Goal: Information Seeking & Learning: Learn about a topic

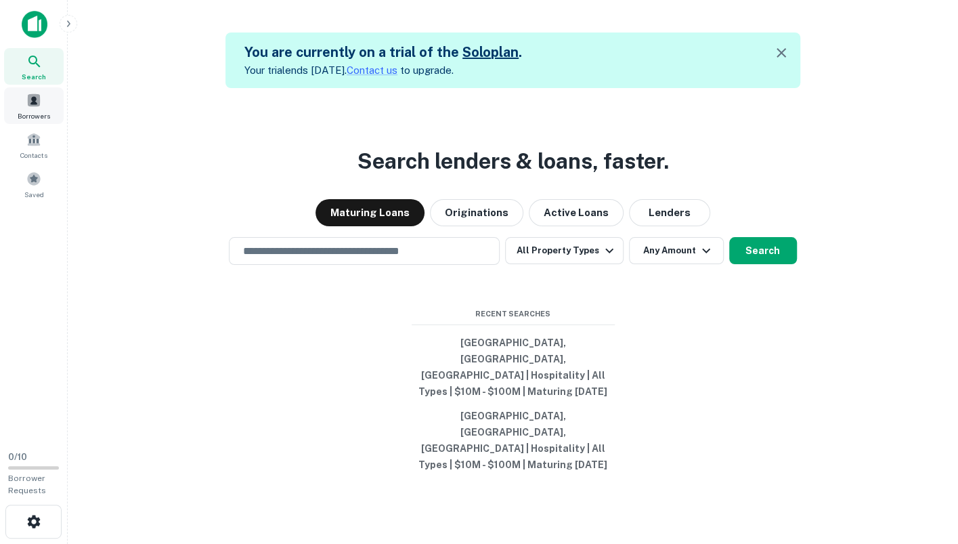
click at [34, 104] on span at bounding box center [33, 100] width 15 height 15
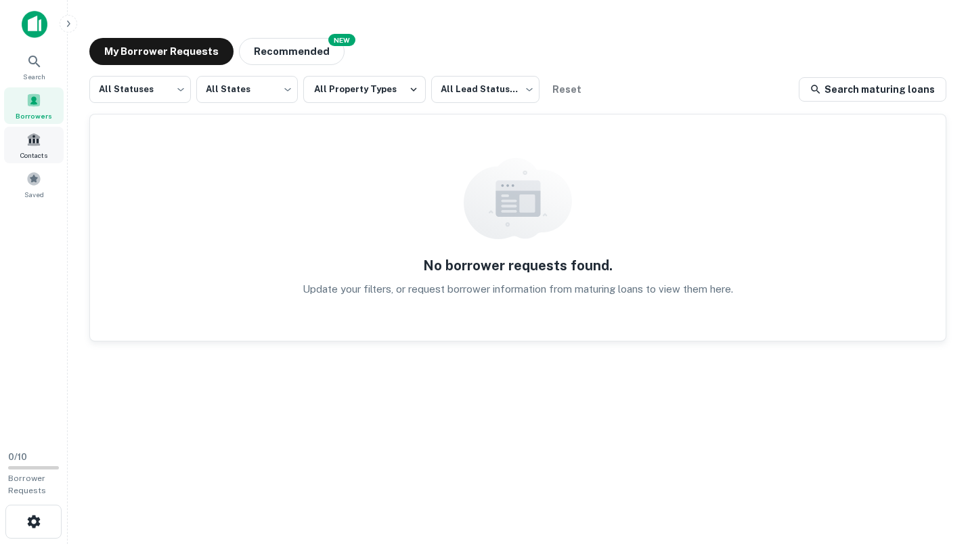
click at [35, 143] on span at bounding box center [33, 139] width 15 height 15
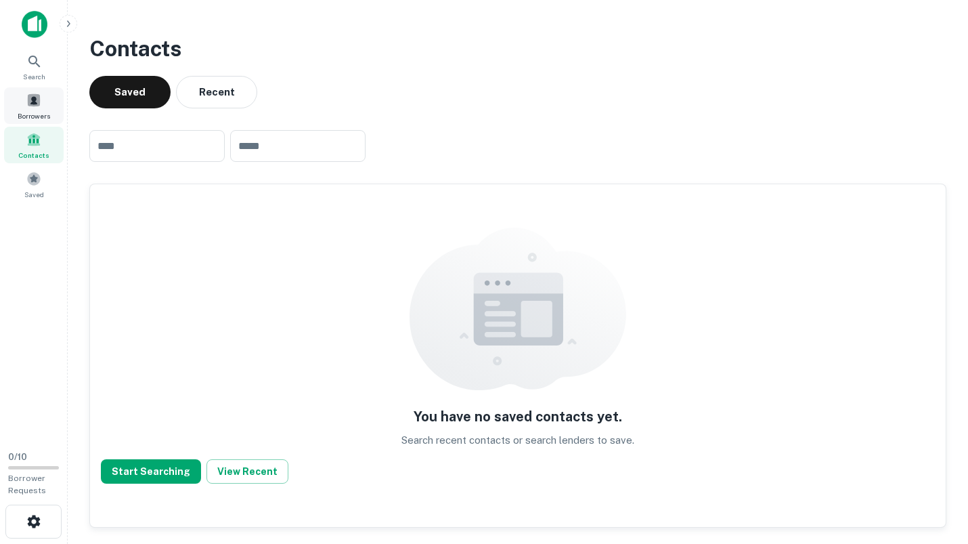
click at [37, 104] on span at bounding box center [33, 100] width 15 height 15
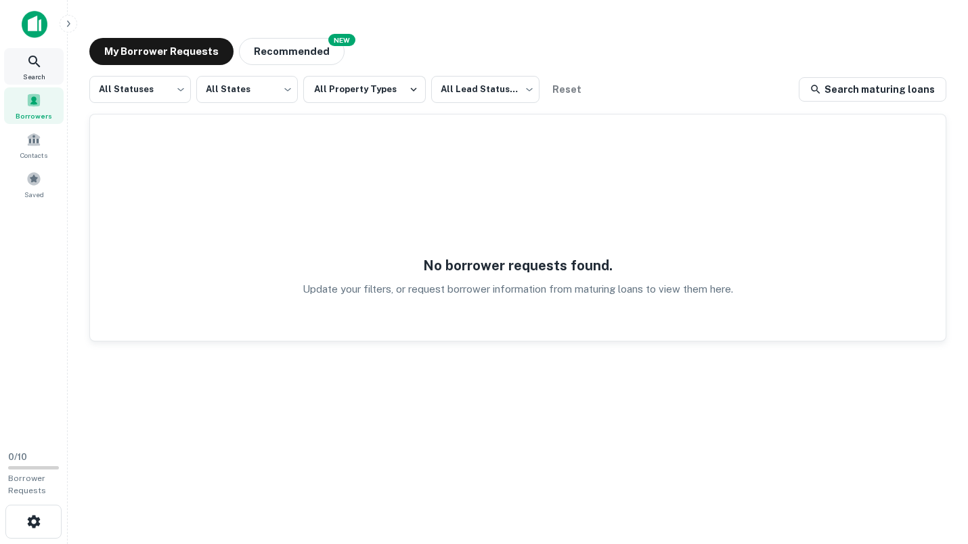
click at [39, 63] on icon at bounding box center [34, 61] width 16 height 16
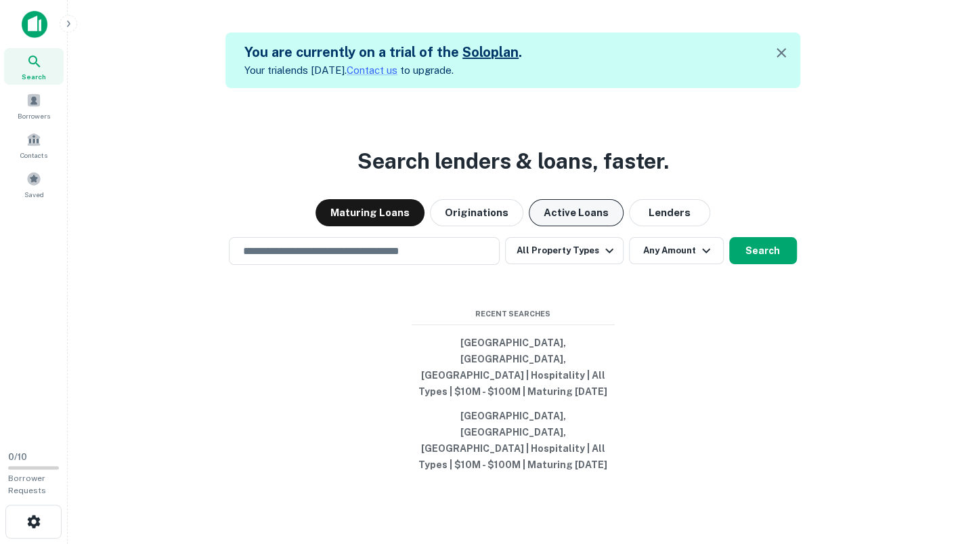
click at [562, 226] on button "Active Loans" at bounding box center [576, 212] width 95 height 27
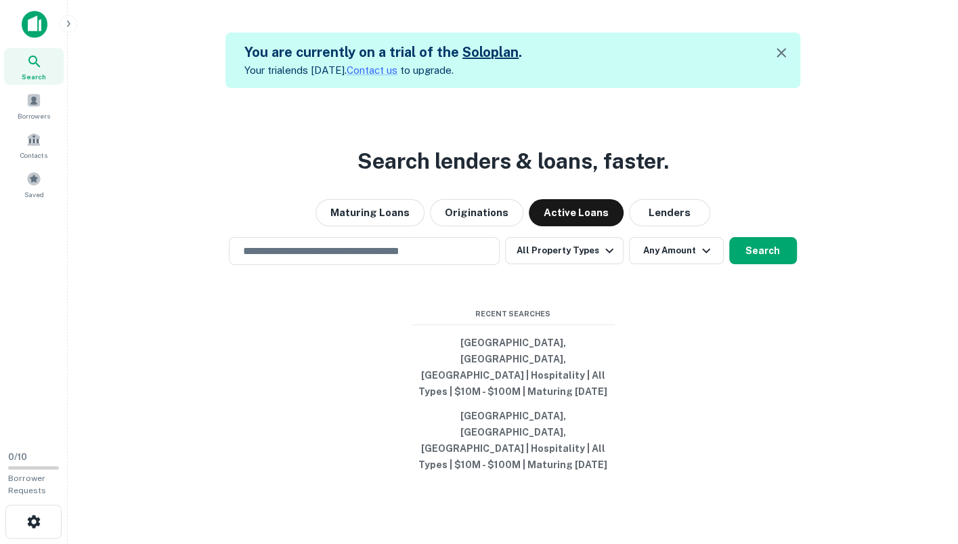
click at [763, 264] on button "Search" at bounding box center [763, 250] width 68 height 27
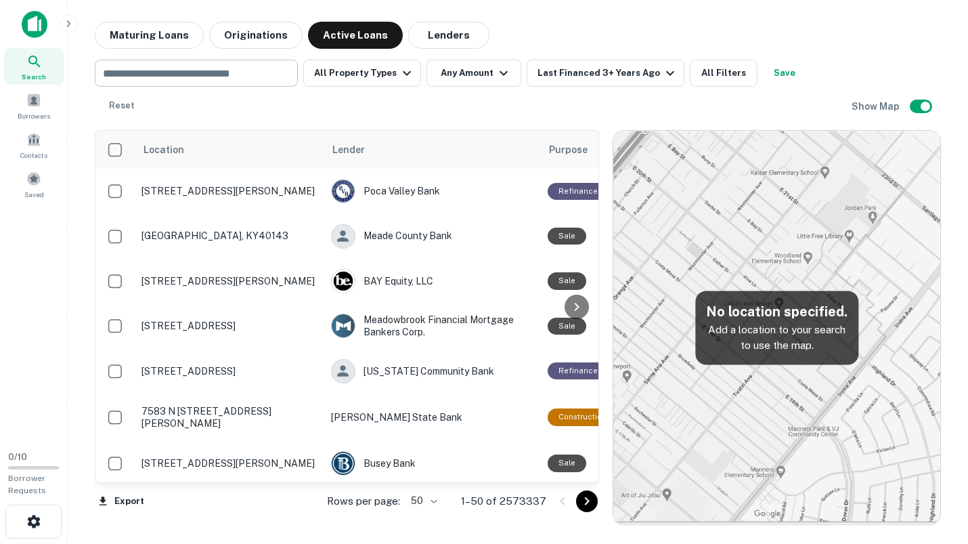
drag, startPoint x: 183, startPoint y: 74, endPoint x: 173, endPoint y: 84, distance: 13.9
click at [183, 74] on input "text" at bounding box center [195, 73] width 193 height 19
type input "*****"
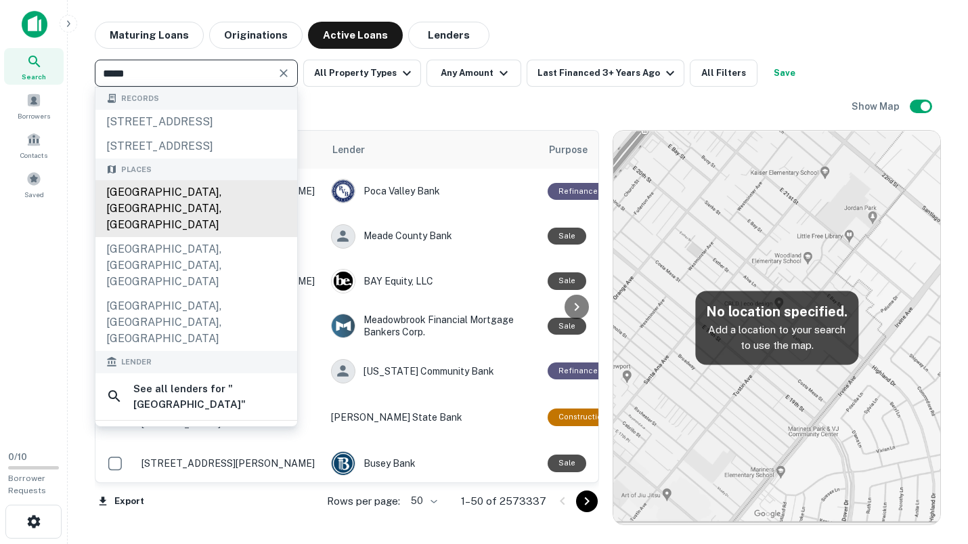
click at [171, 225] on div "Miami, FL, USA" at bounding box center [196, 208] width 202 height 57
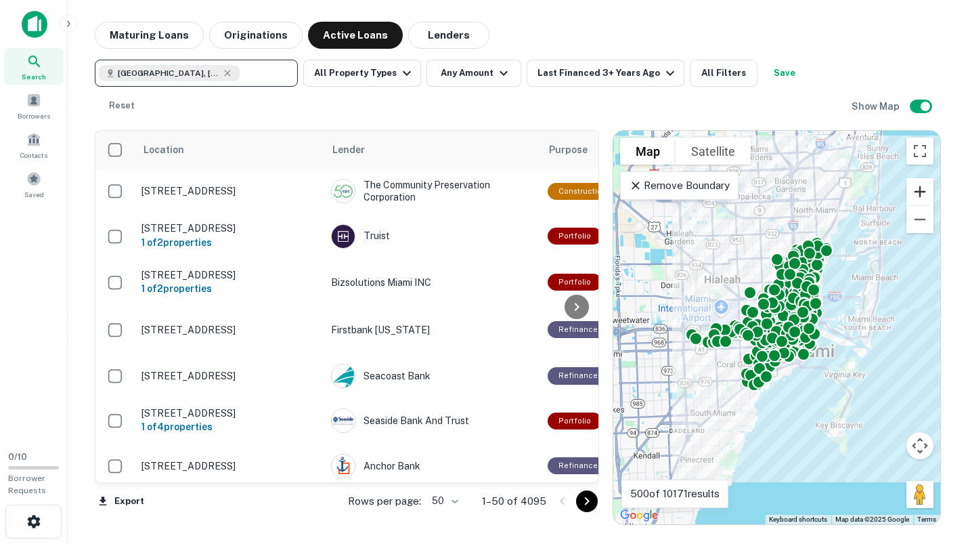
click at [928, 178] on button "Zoom in" at bounding box center [920, 191] width 27 height 27
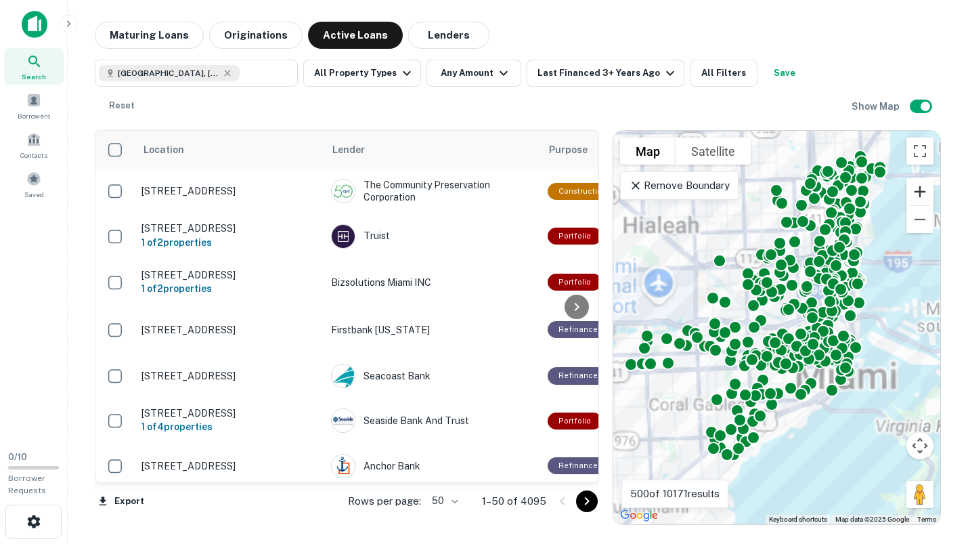
click at [928, 178] on button "Zoom in" at bounding box center [920, 191] width 27 height 27
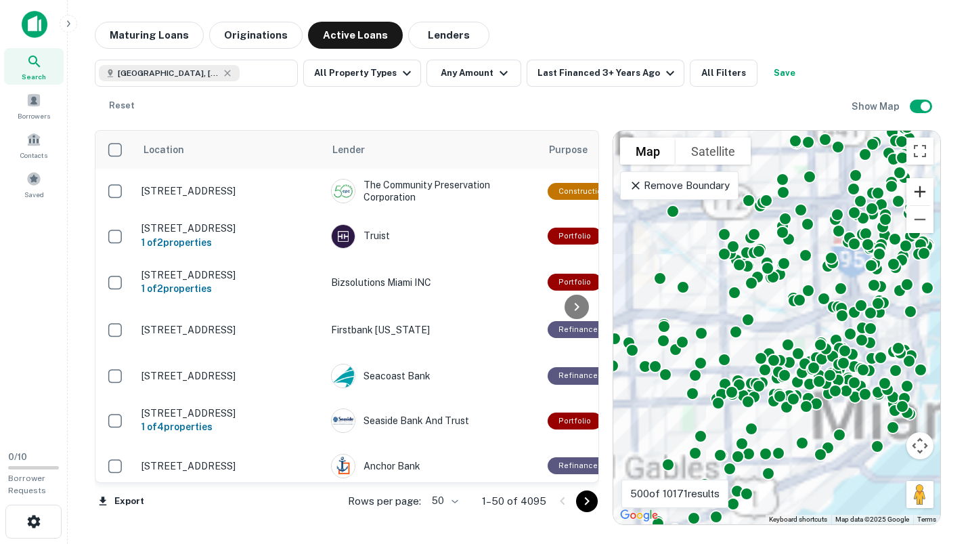
click at [928, 178] on button "Zoom in" at bounding box center [920, 191] width 27 height 27
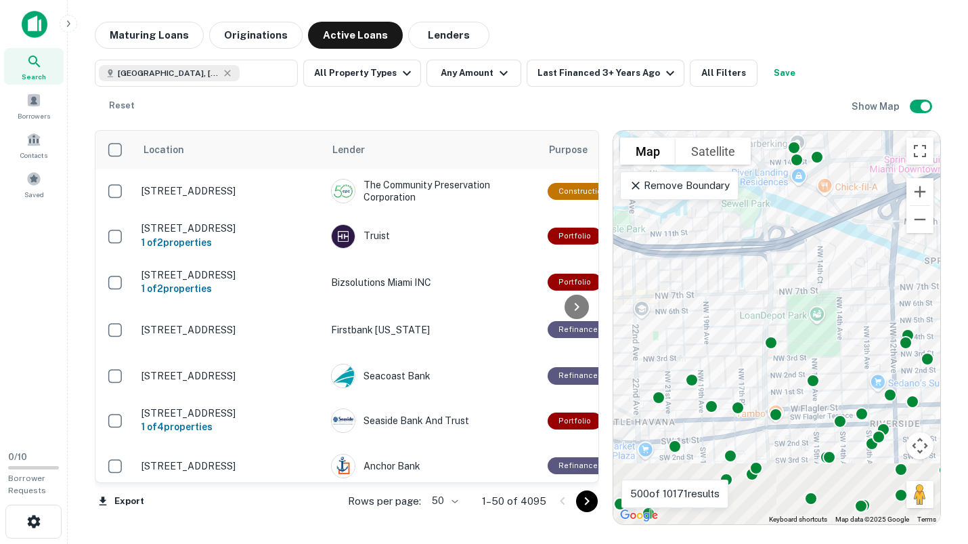
drag, startPoint x: 772, startPoint y: 312, endPoint x: 716, endPoint y: 207, distance: 119.3
click at [716, 208] on div "To activate drag with keyboard, press Alt + Enter. Once in keyboard drag state,…" at bounding box center [777, 327] width 327 height 393
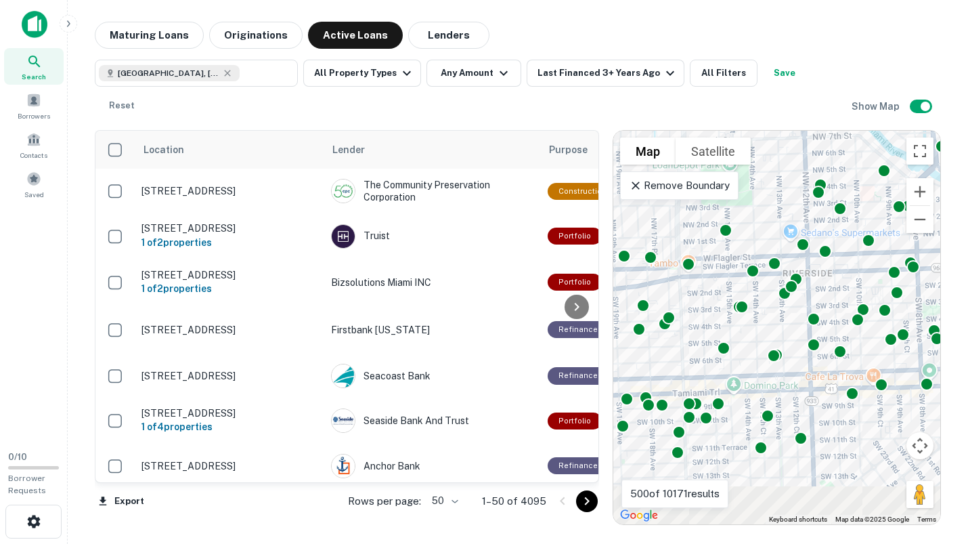
drag, startPoint x: 754, startPoint y: 198, endPoint x: 746, endPoint y: 185, distance: 15.2
click at [746, 185] on div "To activate drag with keyboard, press Alt + Enter. Once in keyboard drag state,…" at bounding box center [777, 327] width 327 height 393
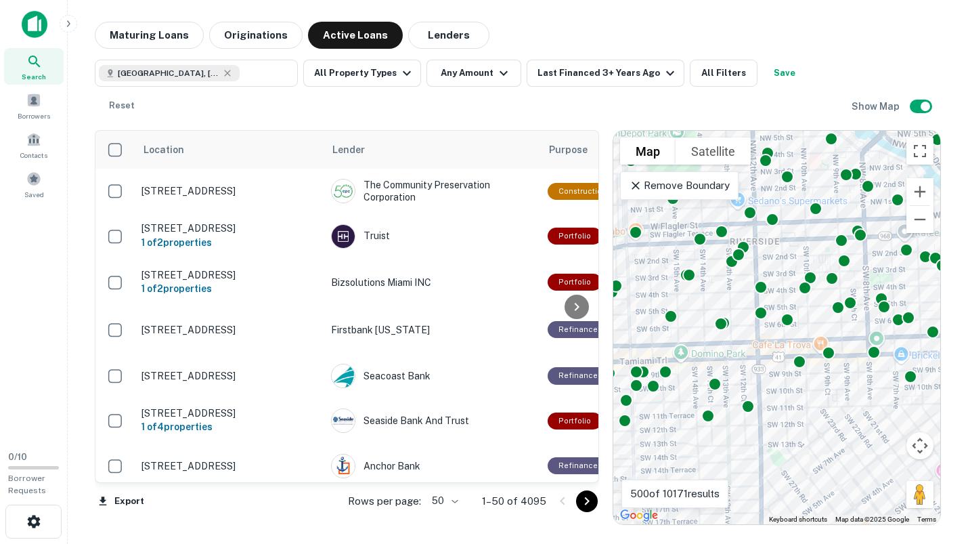
drag, startPoint x: 777, startPoint y: 330, endPoint x: 739, endPoint y: 330, distance: 38.6
click at [739, 330] on div "To activate drag with keyboard, press Alt + Enter. Once in keyboard drag state,…" at bounding box center [777, 327] width 327 height 393
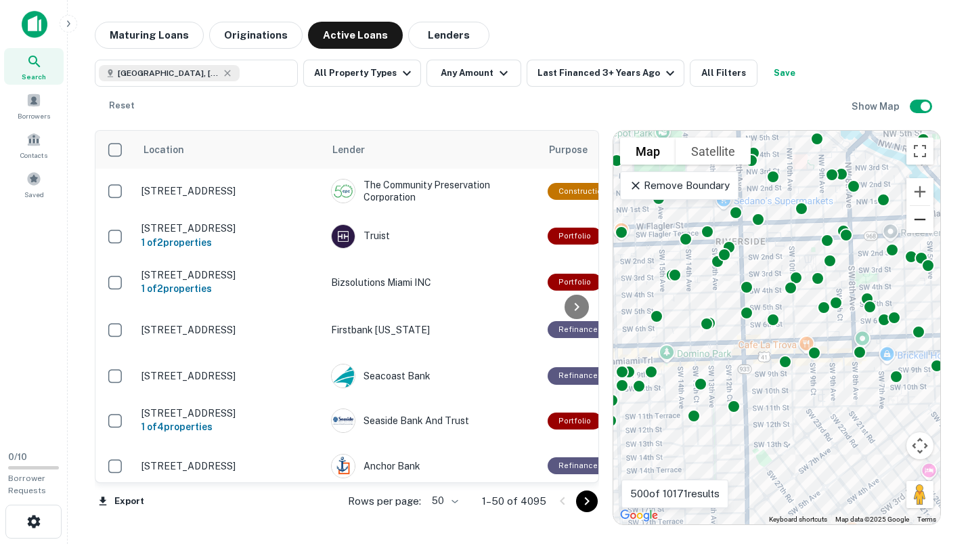
click at [925, 206] on button "Zoom out" at bounding box center [920, 219] width 27 height 27
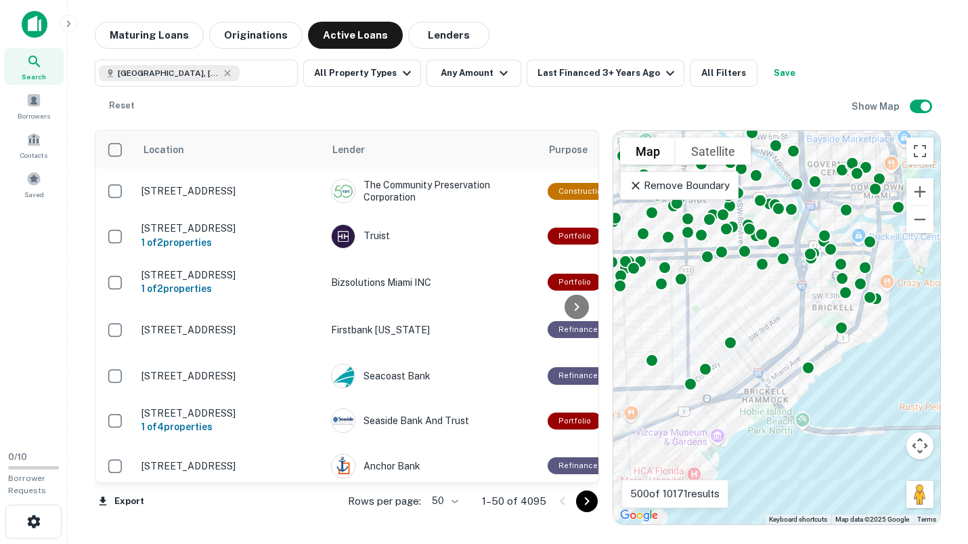
drag, startPoint x: 797, startPoint y: 371, endPoint x: 746, endPoint y: 293, distance: 93.5
click at [746, 293] on div "To activate drag with keyboard, press Alt + Enter. Once in keyboard drag state,…" at bounding box center [777, 327] width 327 height 393
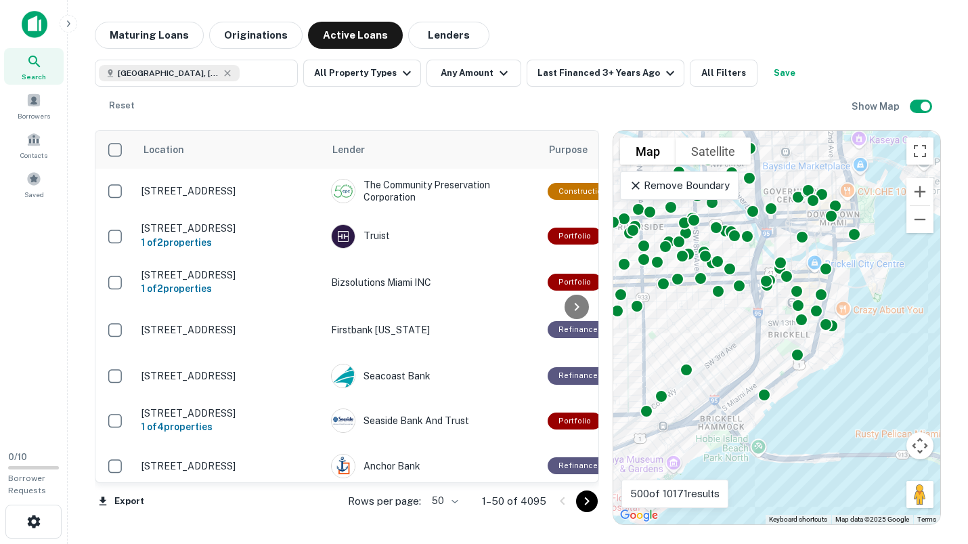
drag, startPoint x: 729, startPoint y: 295, endPoint x: 712, endPoint y: 308, distance: 21.7
click at [712, 308] on div "To activate drag with keyboard, press Alt + Enter. Once in keyboard drag state,…" at bounding box center [777, 327] width 327 height 393
click at [499, 72] on icon "button" at bounding box center [504, 73] width 16 height 16
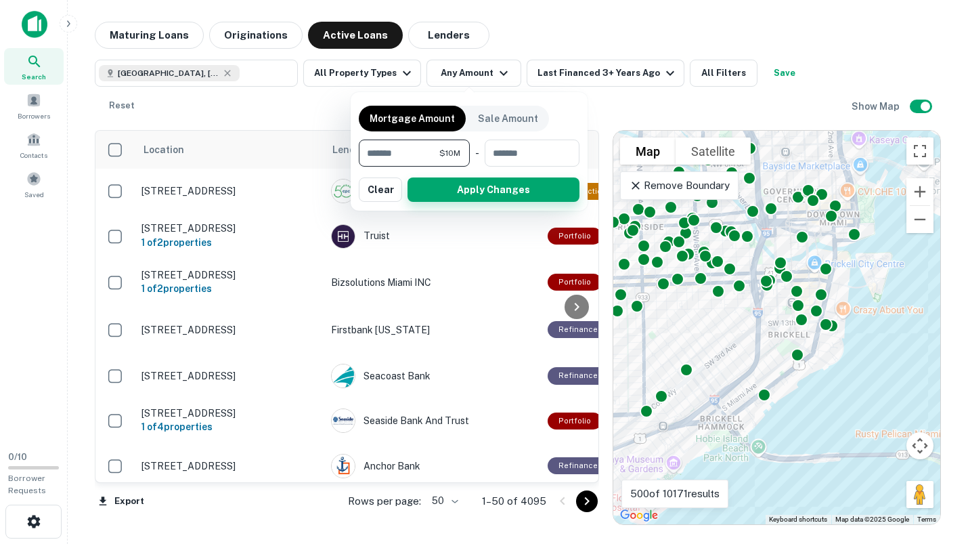
type input "********"
click at [515, 188] on button "Apply Changes" at bounding box center [494, 189] width 172 height 24
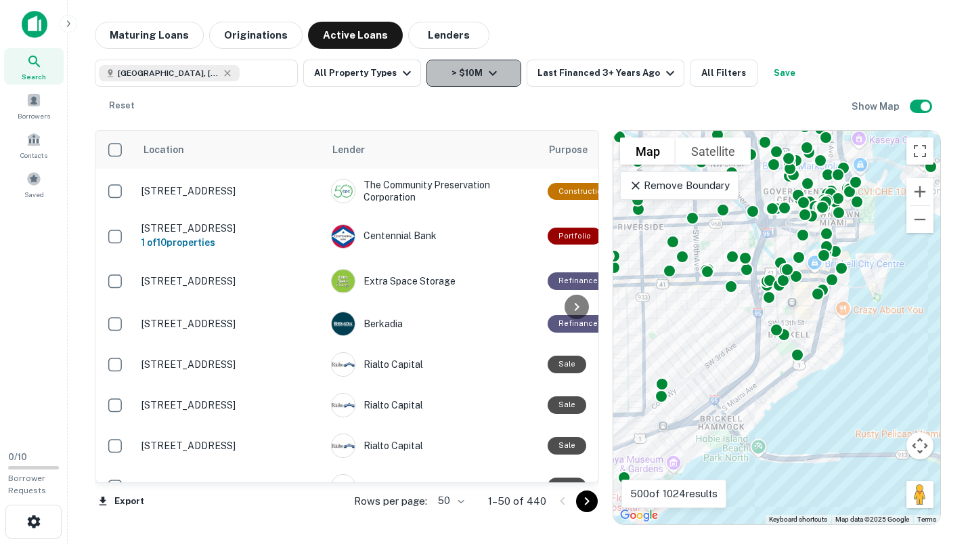
click at [489, 75] on icon "button" at bounding box center [493, 73] width 16 height 16
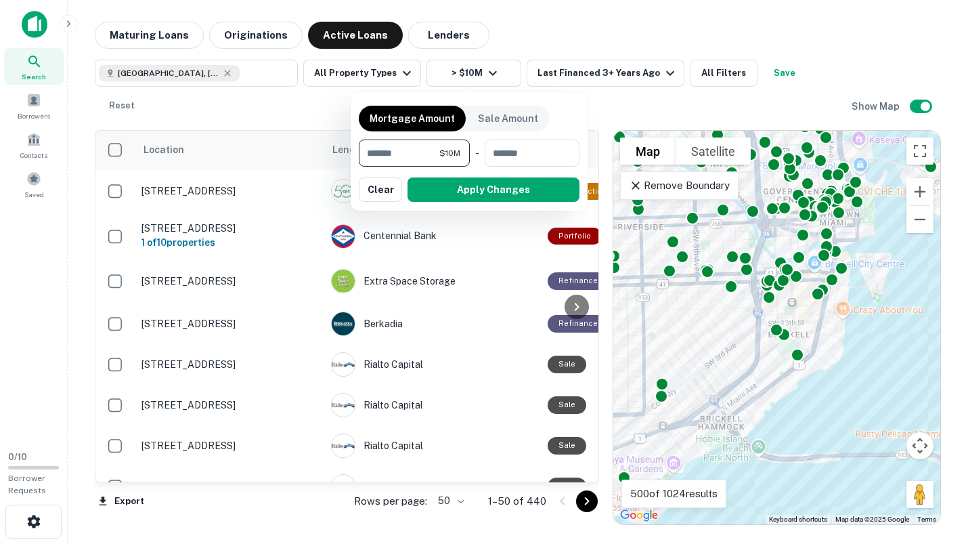
click at [422, 152] on input "********" at bounding box center [399, 152] width 81 height 27
type input "*********"
click at [493, 188] on button "Apply Changes" at bounding box center [494, 189] width 172 height 24
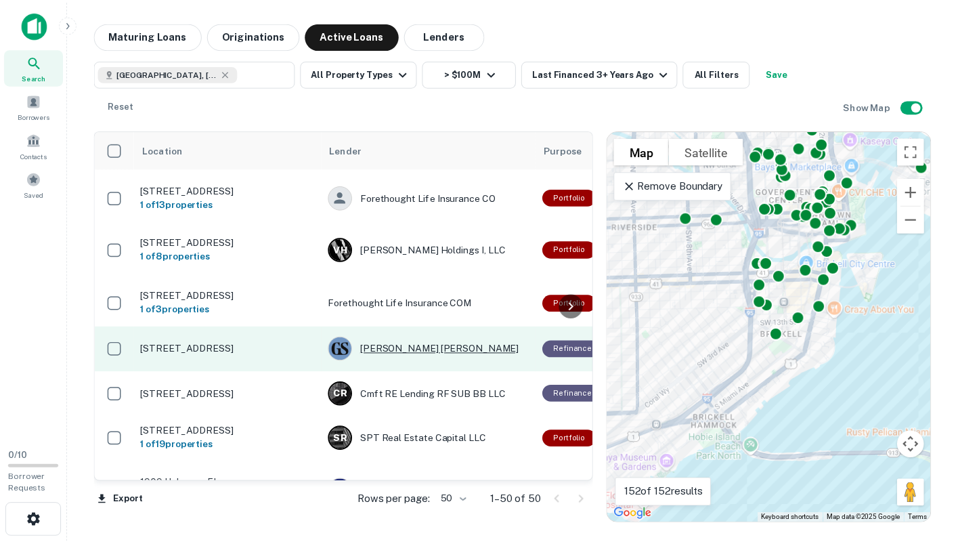
scroll to position [271, 0]
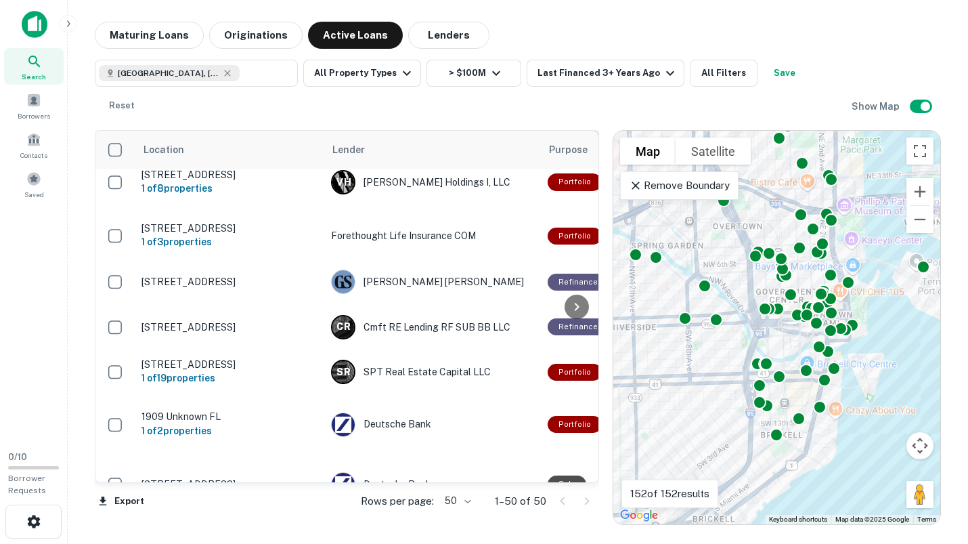
drag, startPoint x: 686, startPoint y: 239, endPoint x: 679, endPoint y: 344, distance: 105.2
click at [679, 344] on div "To activate drag with keyboard, press Alt + Enter. Once in keyboard drag state,…" at bounding box center [777, 327] width 327 height 393
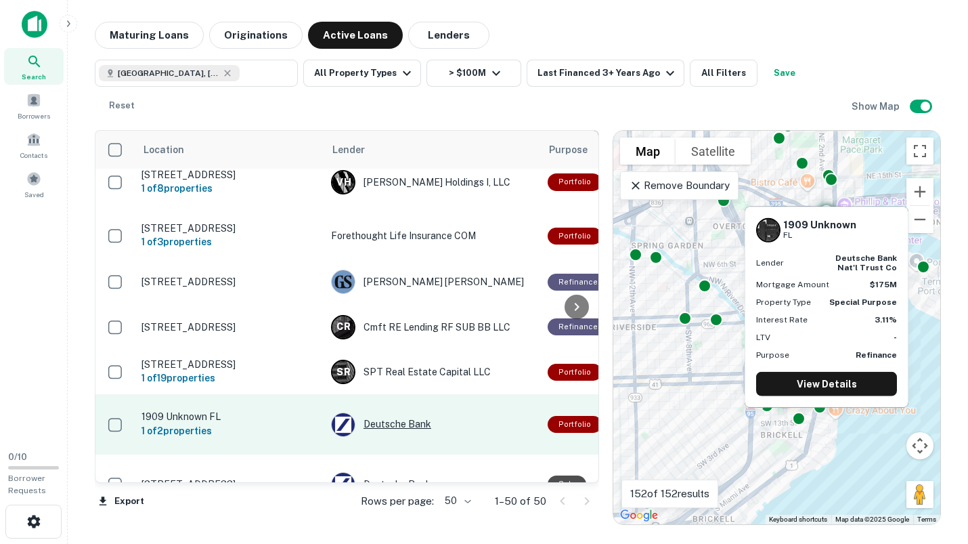
click at [401, 412] on div "Deutsche Bank" at bounding box center [432, 424] width 203 height 24
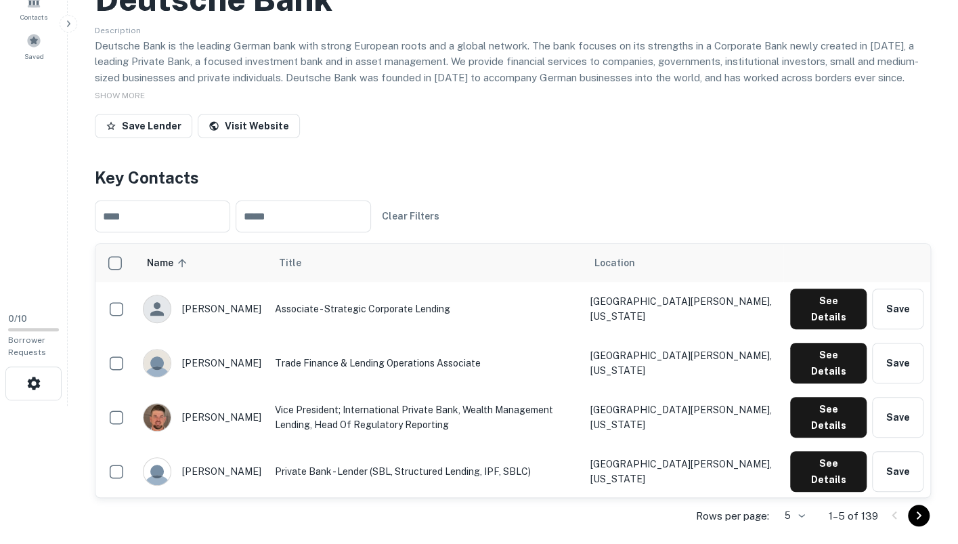
scroll to position [68, 0]
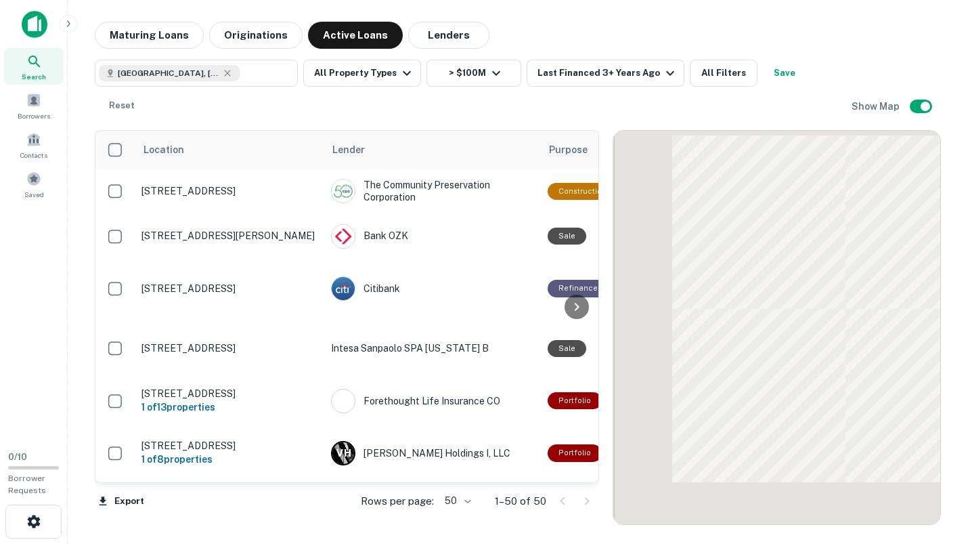
scroll to position [271, 0]
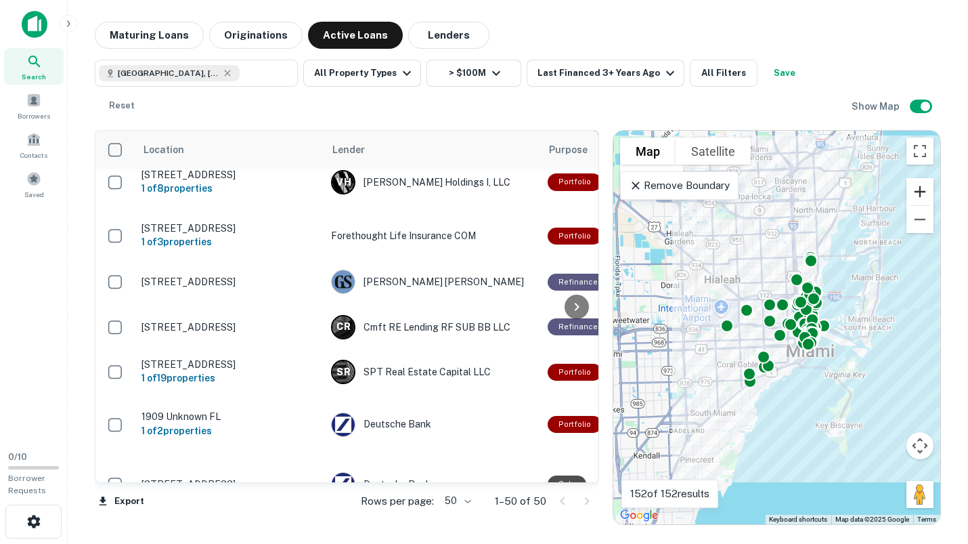
click at [922, 178] on button "Zoom in" at bounding box center [920, 191] width 27 height 27
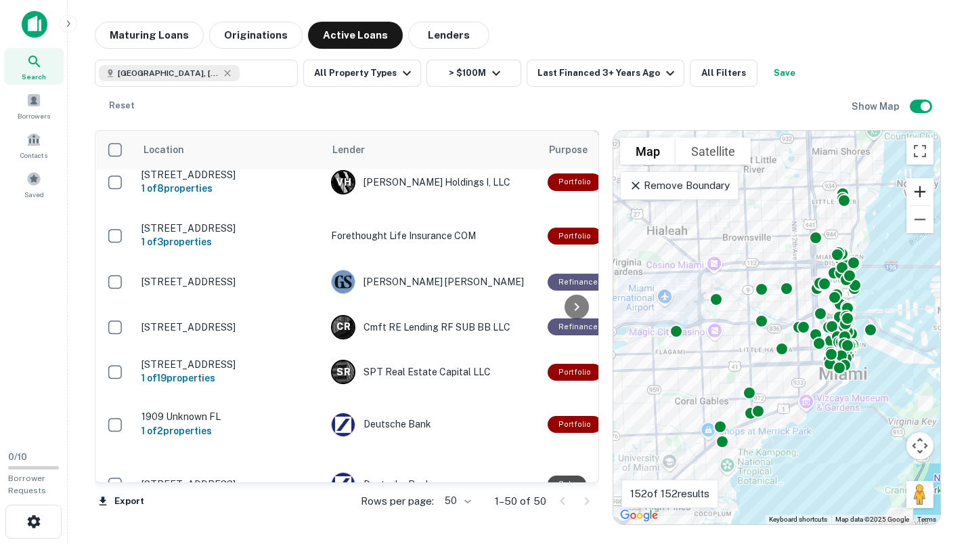
click at [922, 178] on button "Zoom in" at bounding box center [920, 191] width 27 height 27
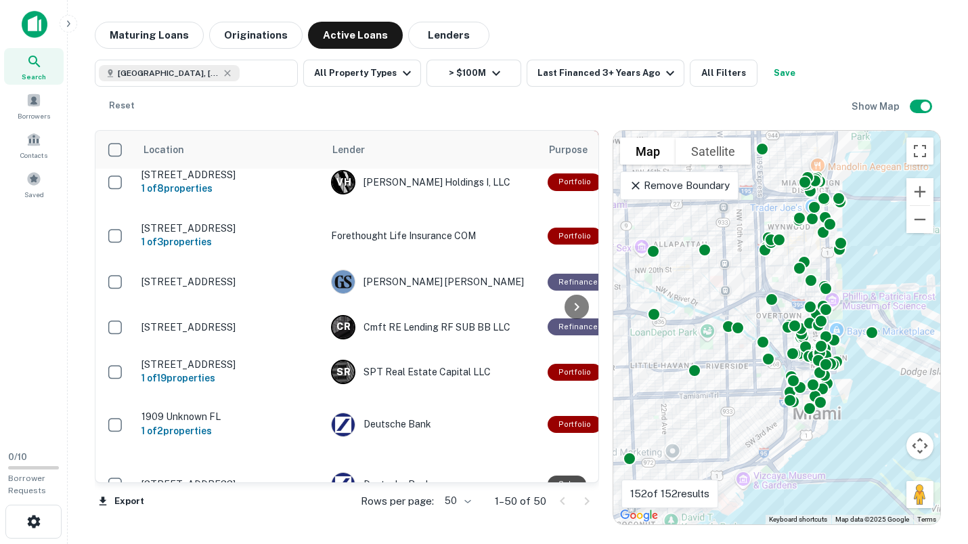
drag, startPoint x: 825, startPoint y: 261, endPoint x: 731, endPoint y: 255, distance: 95.0
click at [731, 255] on div "To activate drag with keyboard, press Alt + Enter. Once in keyboard drag state,…" at bounding box center [777, 327] width 327 height 393
click at [927, 178] on button "Zoom in" at bounding box center [920, 191] width 27 height 27
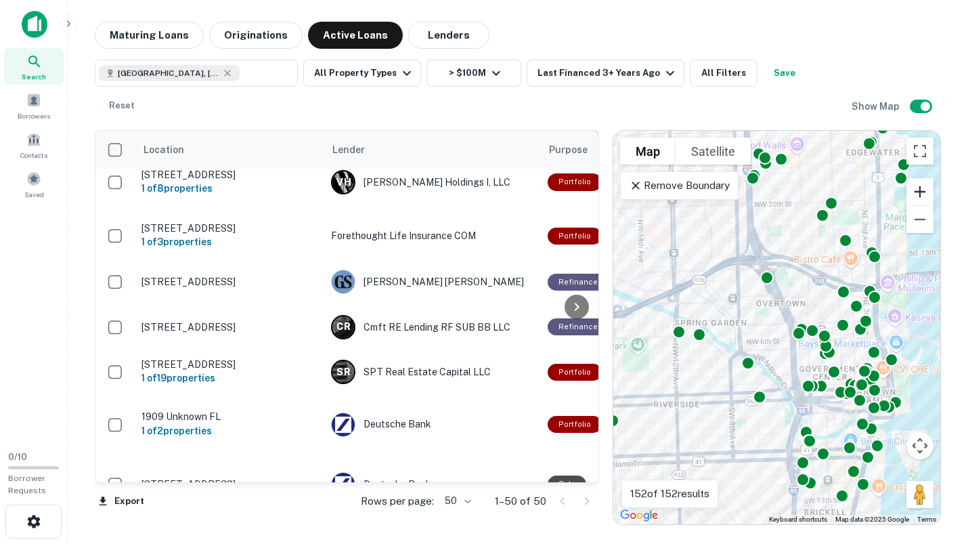
click at [927, 178] on button "Zoom in" at bounding box center [920, 191] width 27 height 27
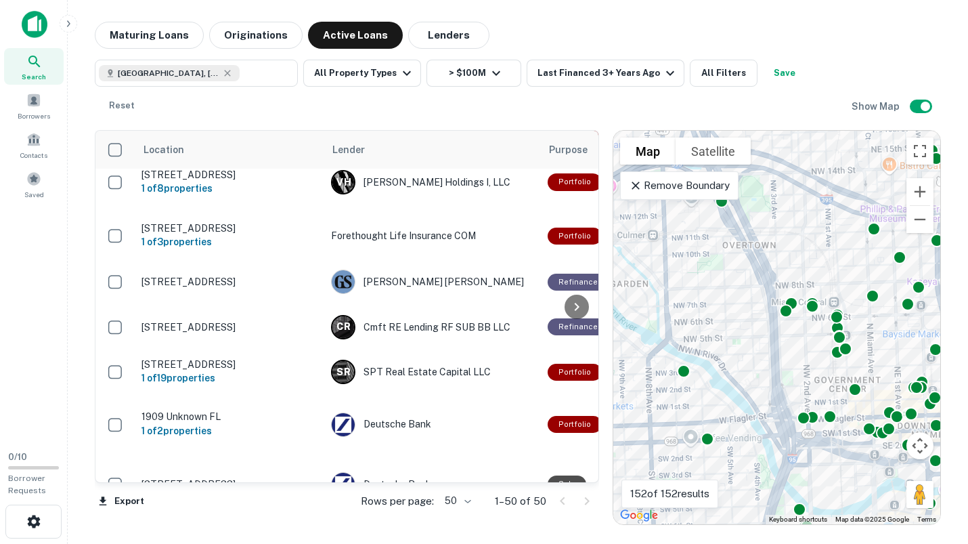
drag, startPoint x: 775, startPoint y: 287, endPoint x: 698, endPoint y: 231, distance: 95.5
click at [700, 232] on div "To activate drag with keyboard, press Alt + Enter. Once in keyboard drag state,…" at bounding box center [777, 327] width 327 height 393
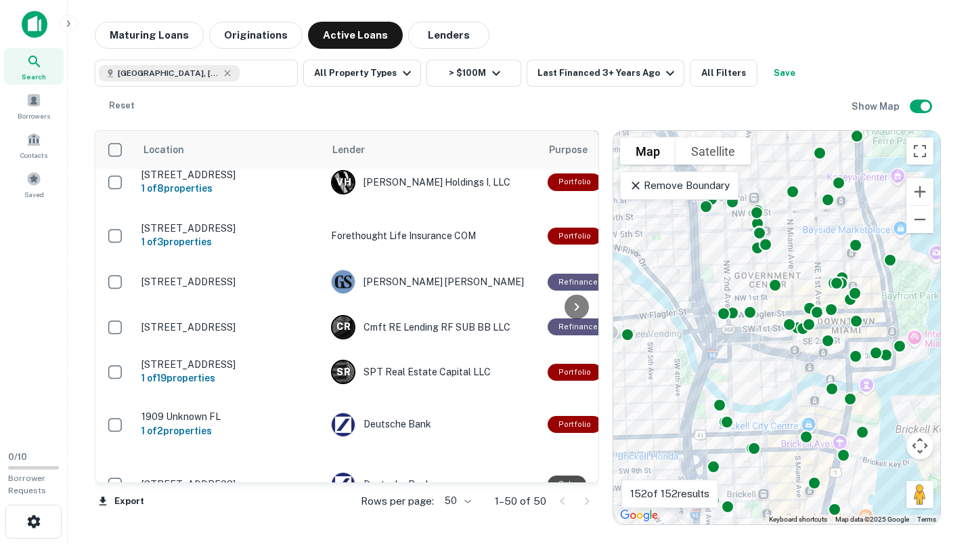
drag, startPoint x: 701, startPoint y: 312, endPoint x: 681, endPoint y: 215, distance: 98.8
click at [682, 220] on div "To activate drag with keyboard, press Alt + Enter. Once in keyboard drag state,…" at bounding box center [777, 327] width 327 height 393
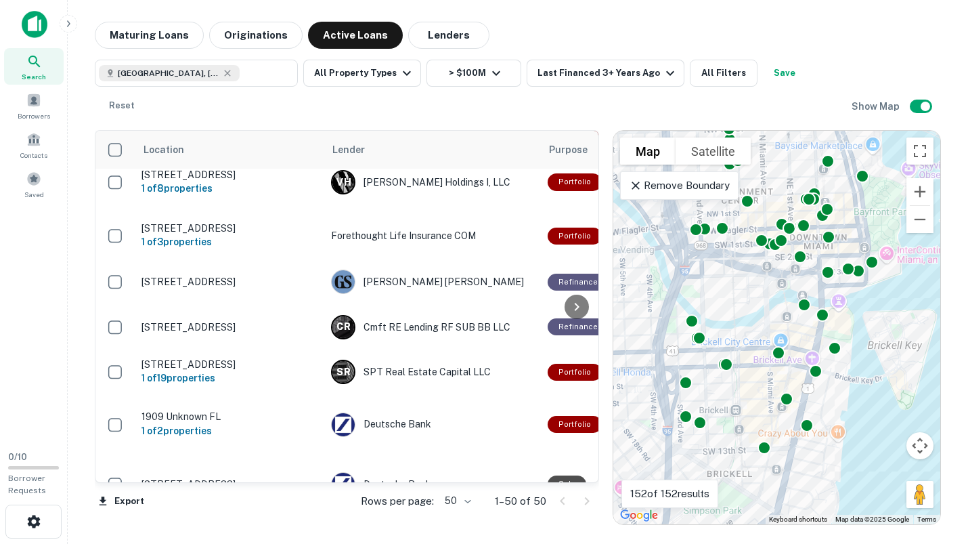
drag, startPoint x: 738, startPoint y: 319, endPoint x: 711, endPoint y: 248, distance: 76.1
click at [714, 256] on div "To activate drag with keyboard, press Alt + Enter. Once in keyboard drag state,…" at bounding box center [777, 327] width 327 height 393
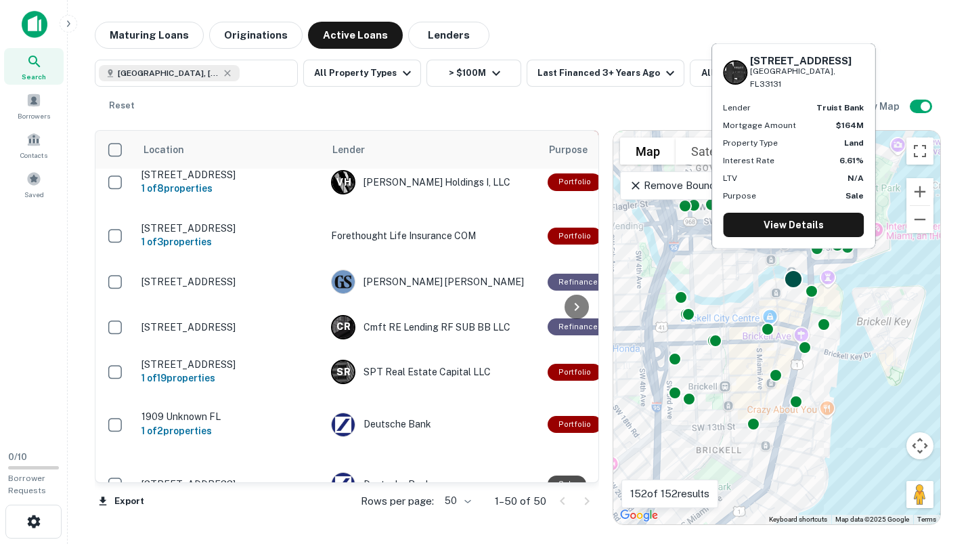
click at [796, 269] on div at bounding box center [793, 279] width 20 height 20
click at [792, 227] on link "View Details" at bounding box center [793, 225] width 141 height 24
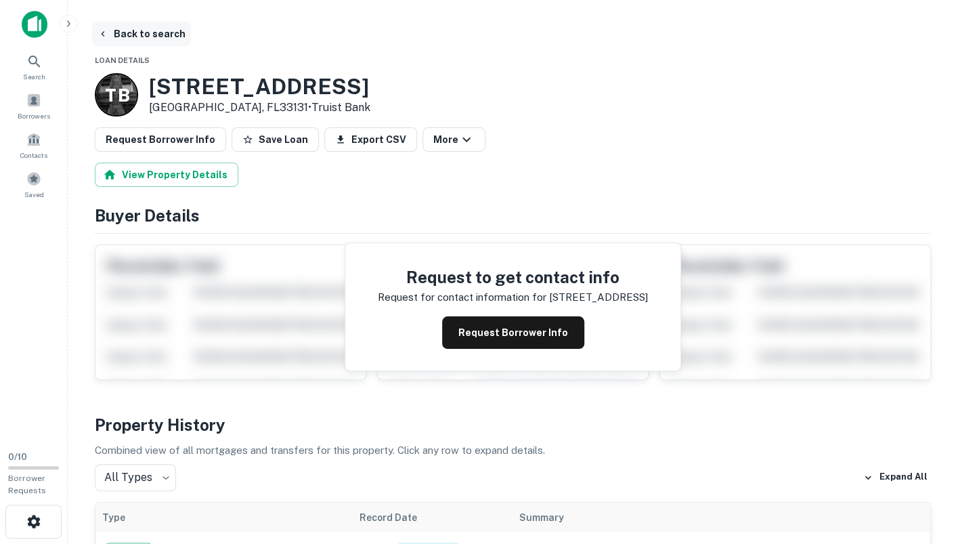
click at [121, 32] on button "Back to search" at bounding box center [141, 34] width 99 height 24
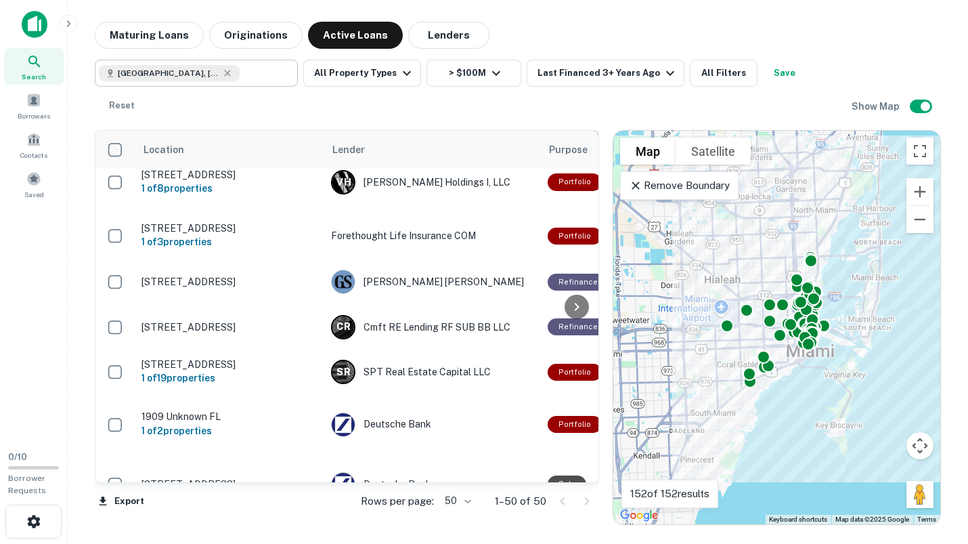
click at [222, 69] on icon at bounding box center [227, 73] width 11 height 11
type input "**********"
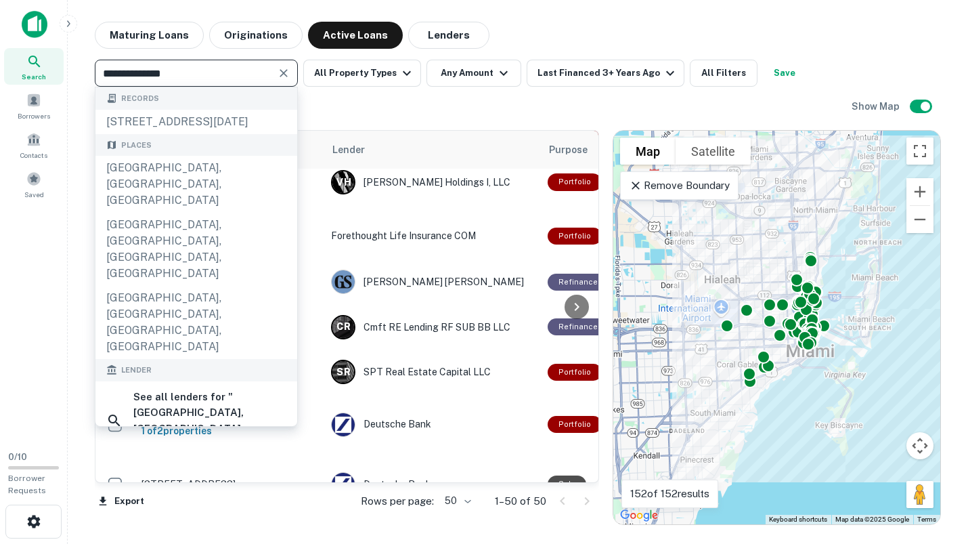
drag, startPoint x: 198, startPoint y: 73, endPoint x: 81, endPoint y: 79, distance: 117.3
click at [81, 79] on div "**********" at bounding box center [518, 273] width 879 height 503
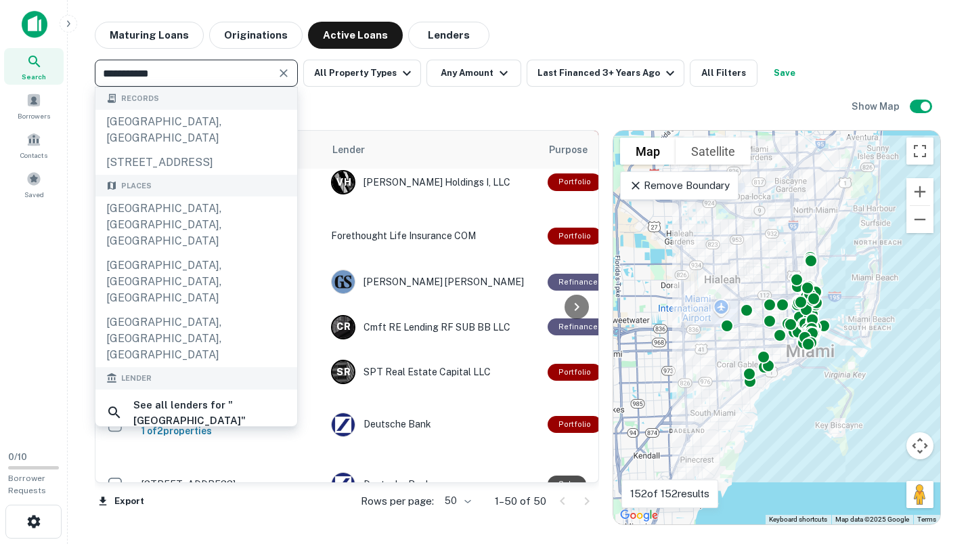
type input "**********"
click at [186, 442] on div "city of new orleans" at bounding box center [211, 452] width 152 height 20
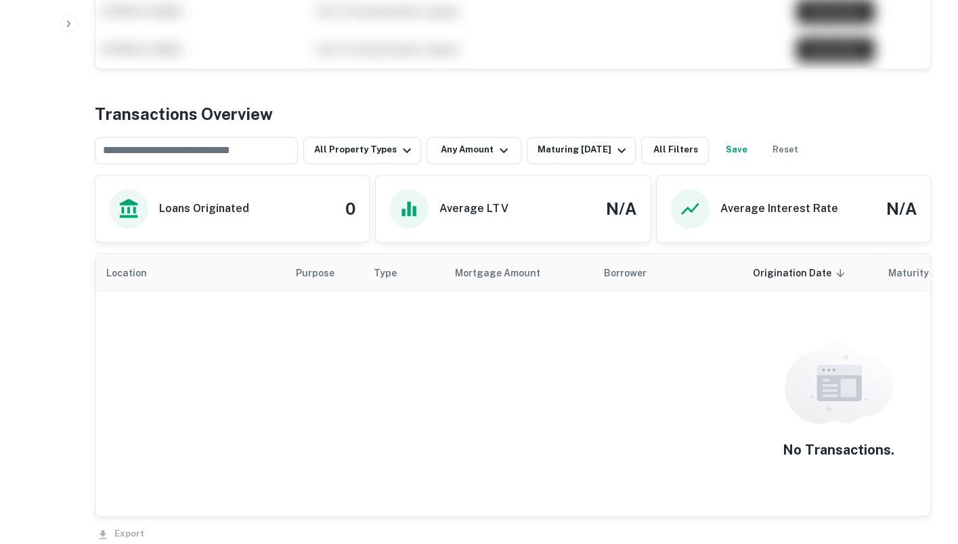
scroll to position [609, 0]
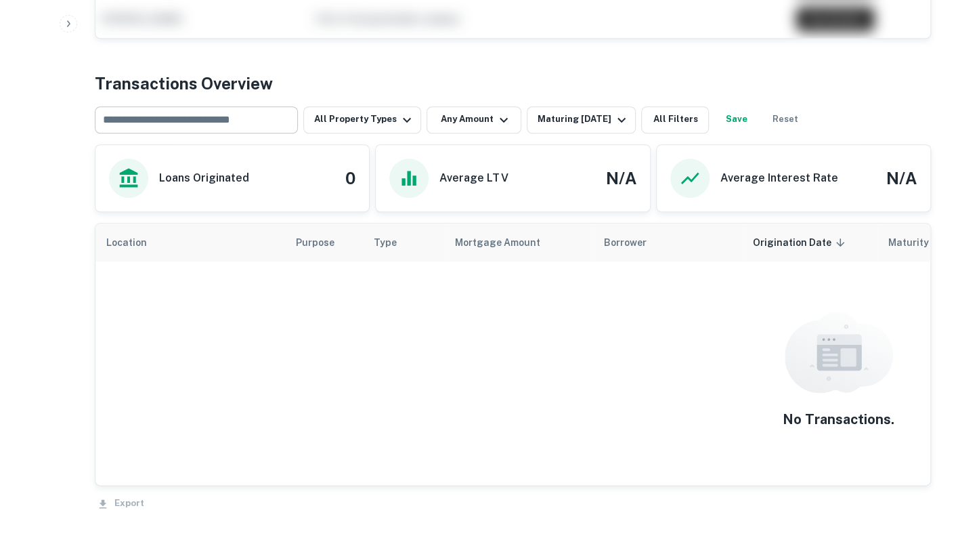
click at [205, 124] on input "text" at bounding box center [195, 119] width 193 height 19
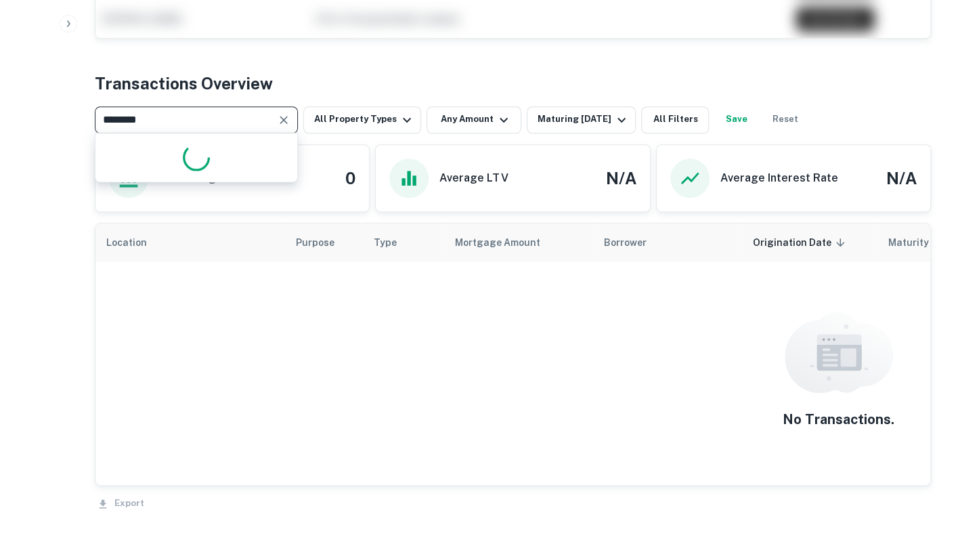
type input "*********"
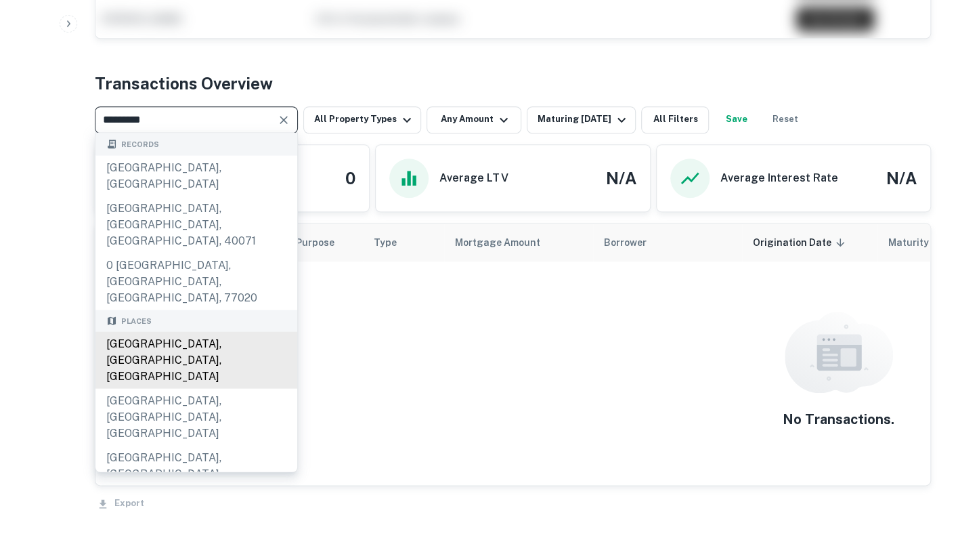
click at [171, 331] on div "New Orleans, LA, USA" at bounding box center [196, 359] width 202 height 57
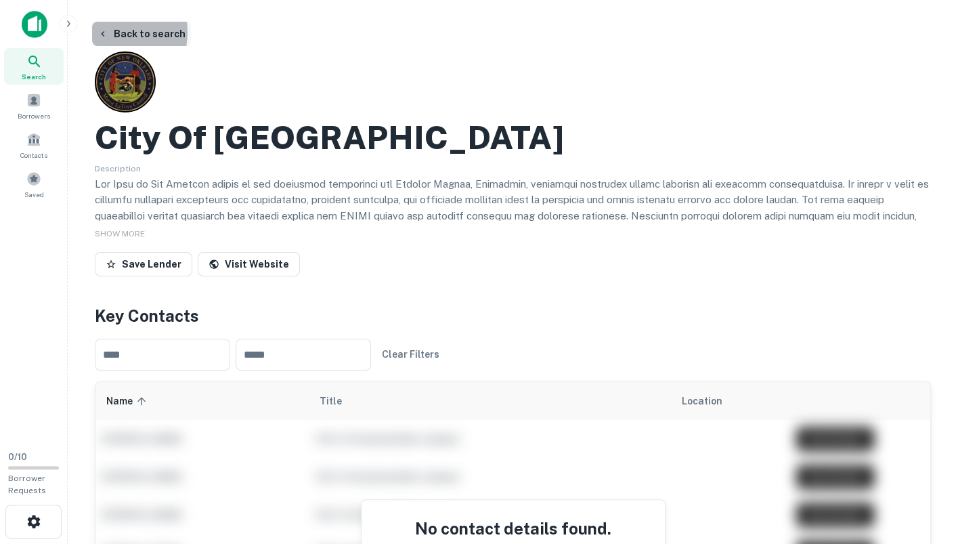
click at [103, 32] on icon "button" at bounding box center [102, 33] width 3 height 5
click at [110, 33] on button "Back to search" at bounding box center [141, 34] width 99 height 24
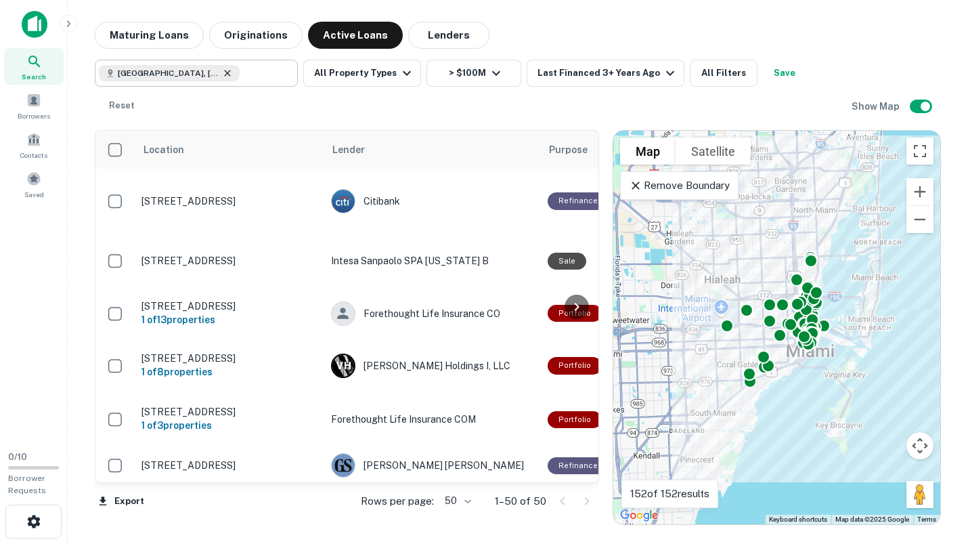
scroll to position [68, 0]
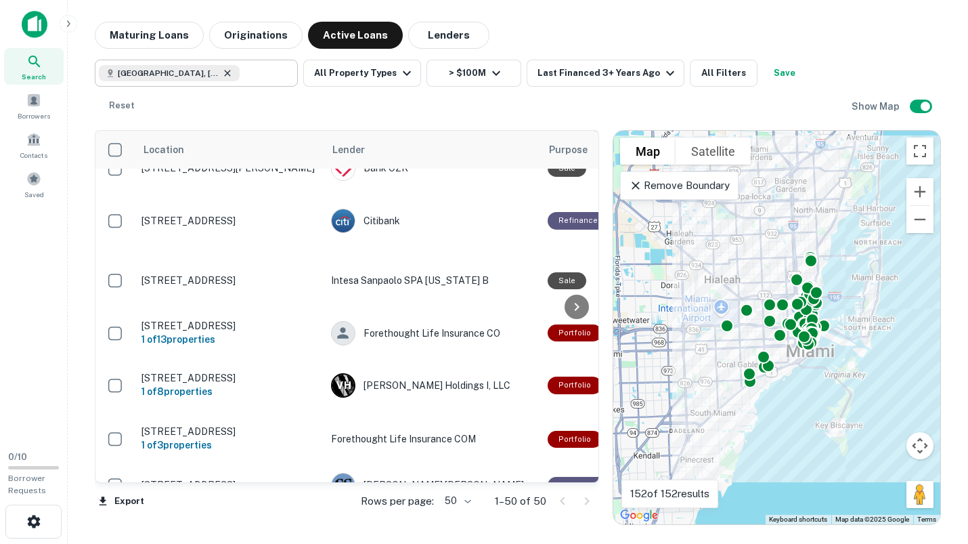
click at [222, 72] on icon at bounding box center [227, 73] width 11 height 11
type input "**********"
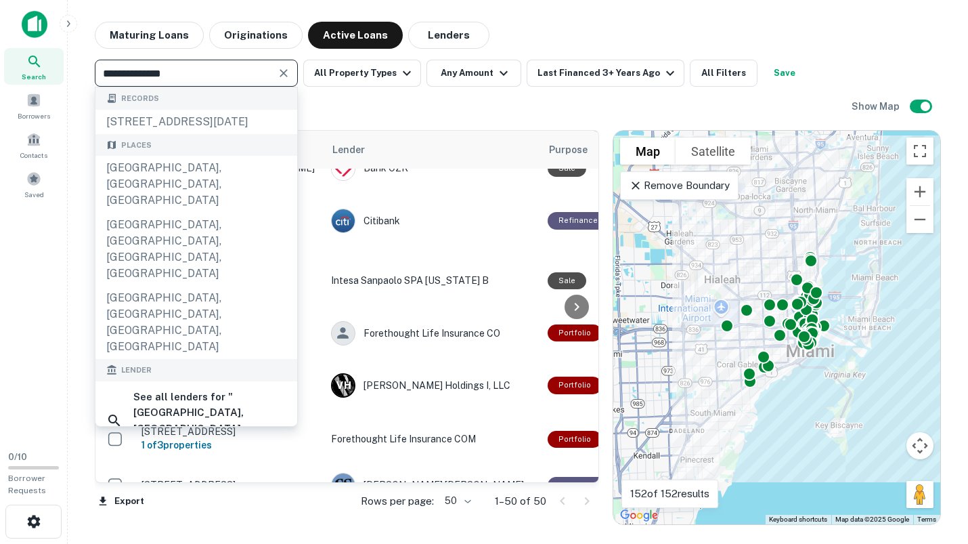
drag, startPoint x: 209, startPoint y: 70, endPoint x: 18, endPoint y: 70, distance: 191.0
click at [19, 70] on div "**********" at bounding box center [484, 272] width 968 height 544
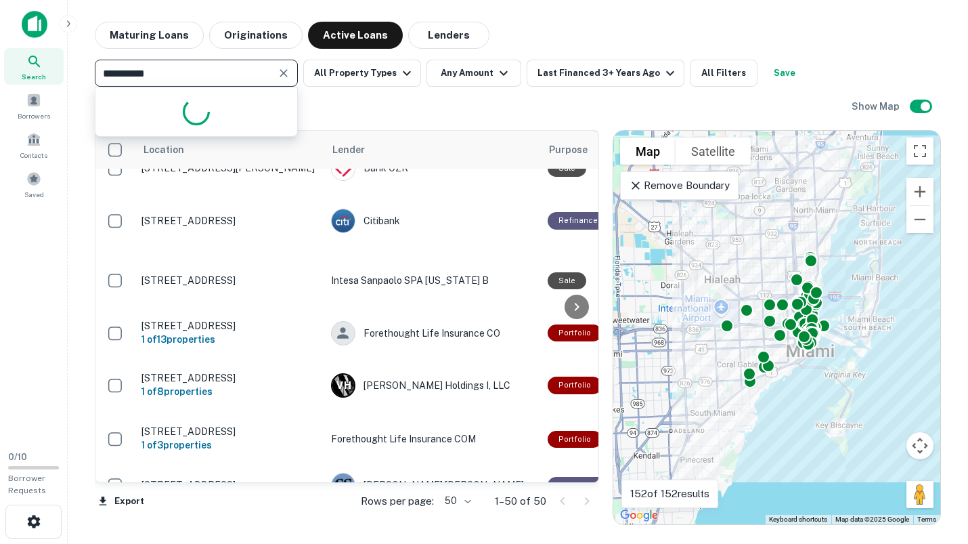
type input "**********"
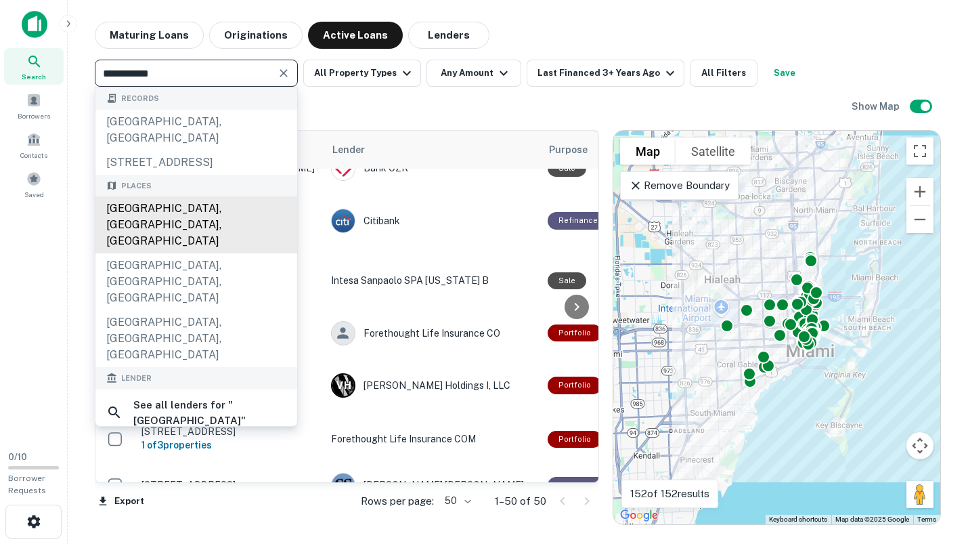
click at [146, 204] on div "New Orleans, LA, USA" at bounding box center [196, 224] width 202 height 57
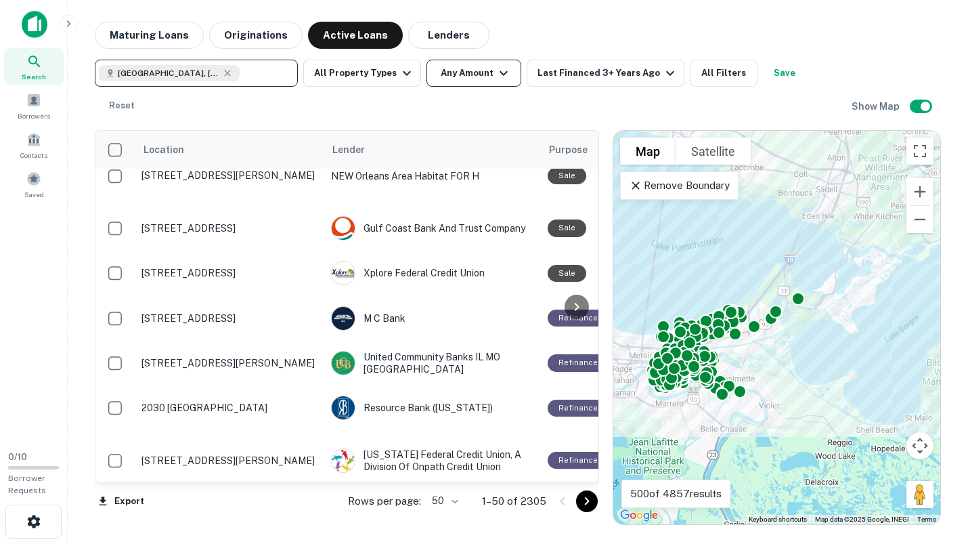
click at [501, 73] on icon "button" at bounding box center [504, 73] width 16 height 16
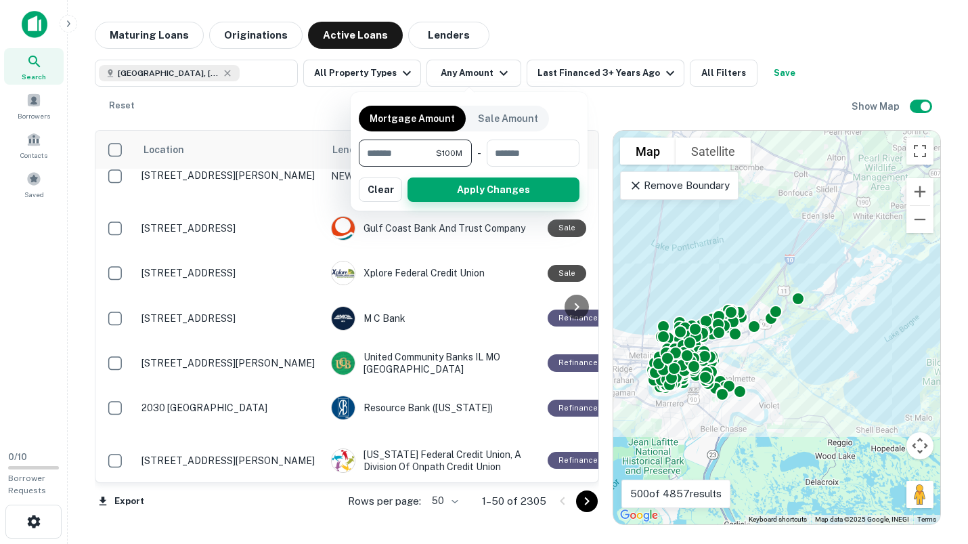
type input "*********"
click at [491, 186] on button "Apply Changes" at bounding box center [494, 189] width 172 height 24
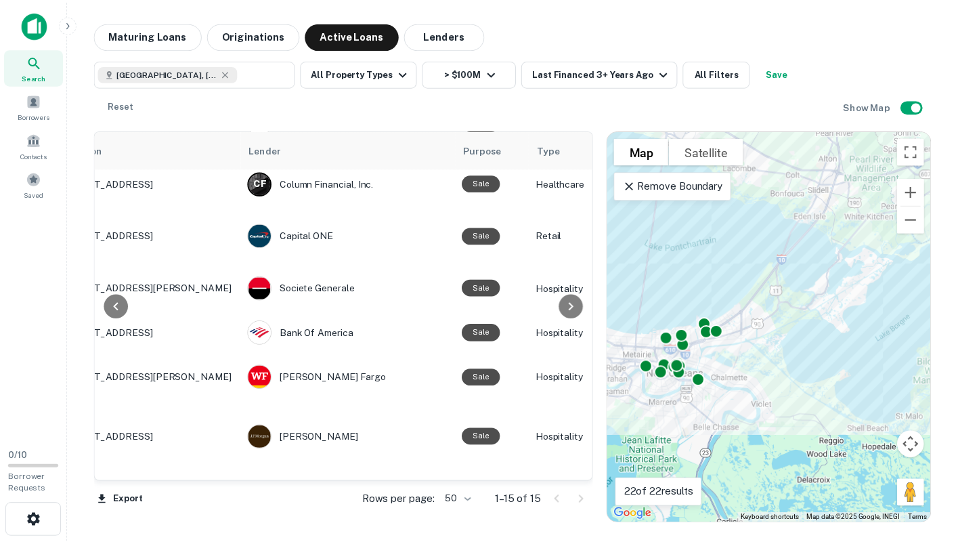
scroll to position [385, 0]
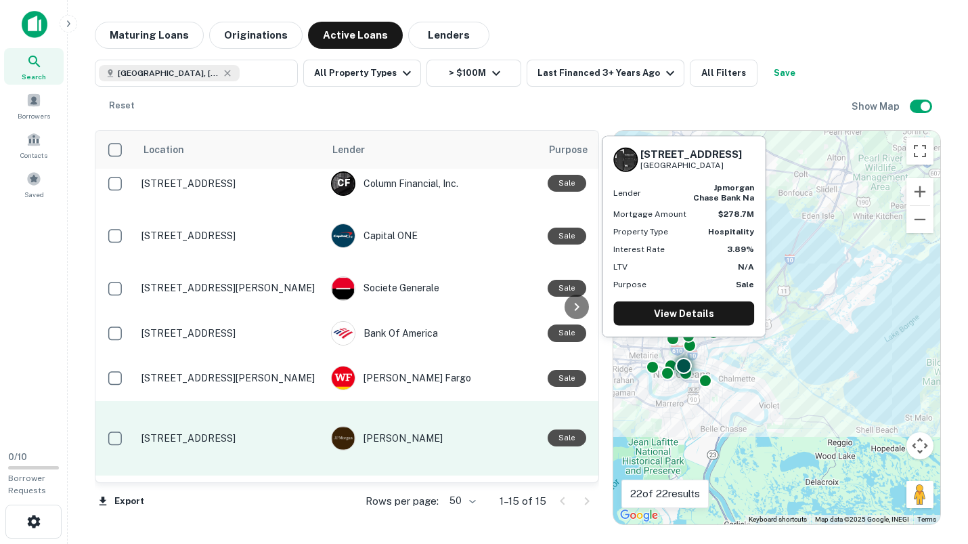
click at [180, 432] on p "226 Carondelet St New Orleans, LA70130" at bounding box center [230, 438] width 176 height 12
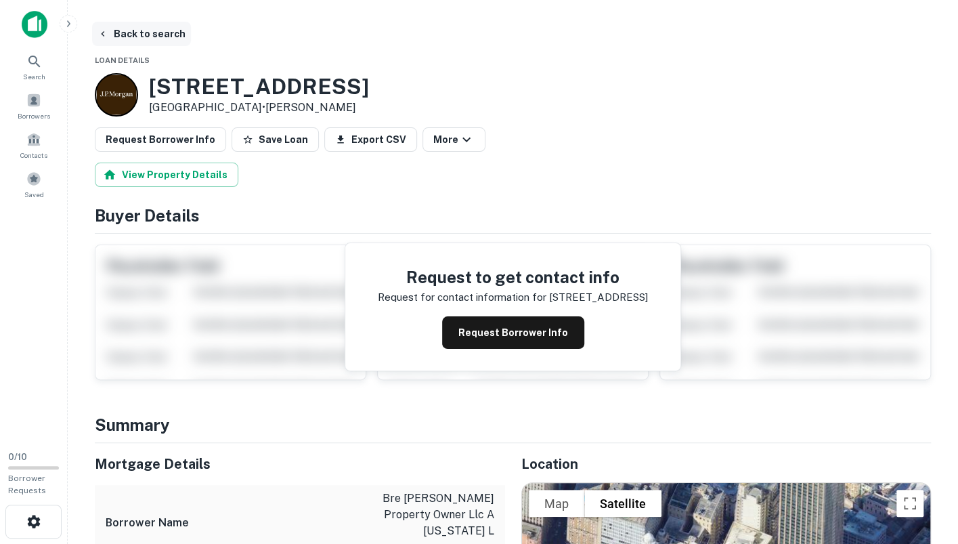
click at [104, 33] on icon "button" at bounding box center [103, 33] width 11 height 11
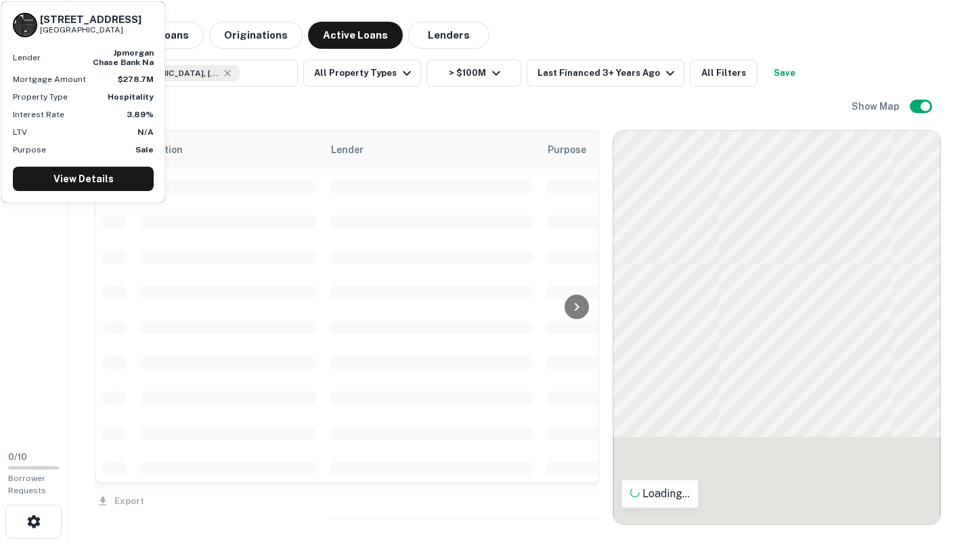
scroll to position [385, 0]
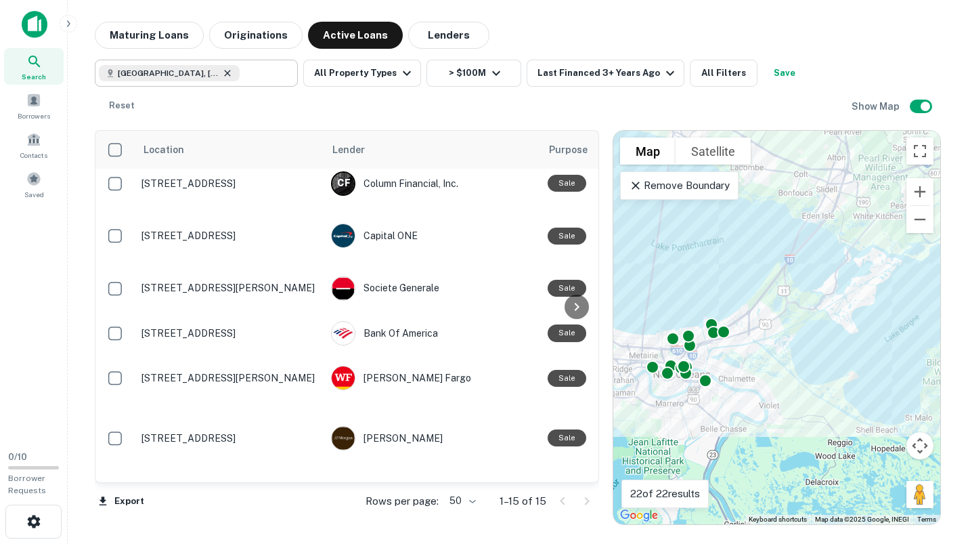
click at [222, 70] on icon at bounding box center [227, 73] width 11 height 11
type input "**********"
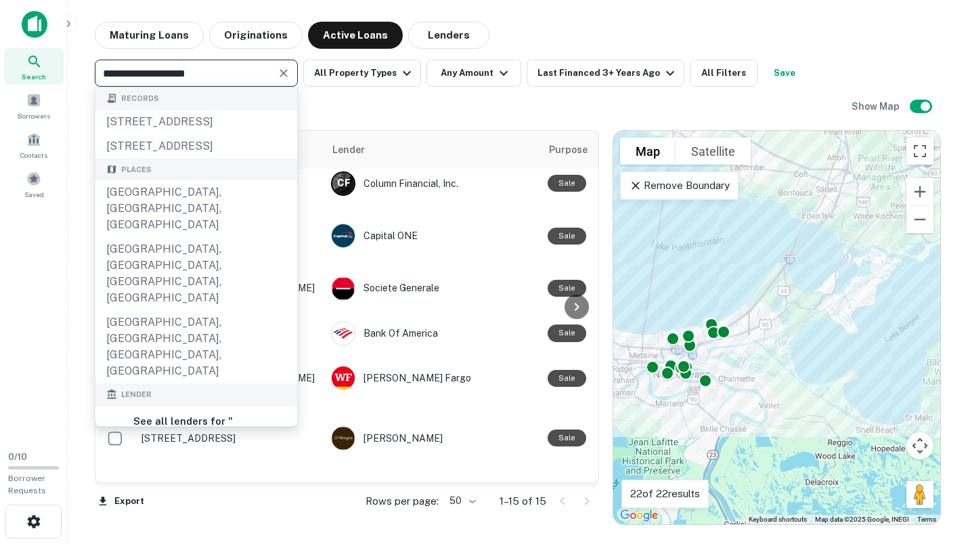
click at [282, 72] on icon "Clear" at bounding box center [284, 73] width 14 height 14
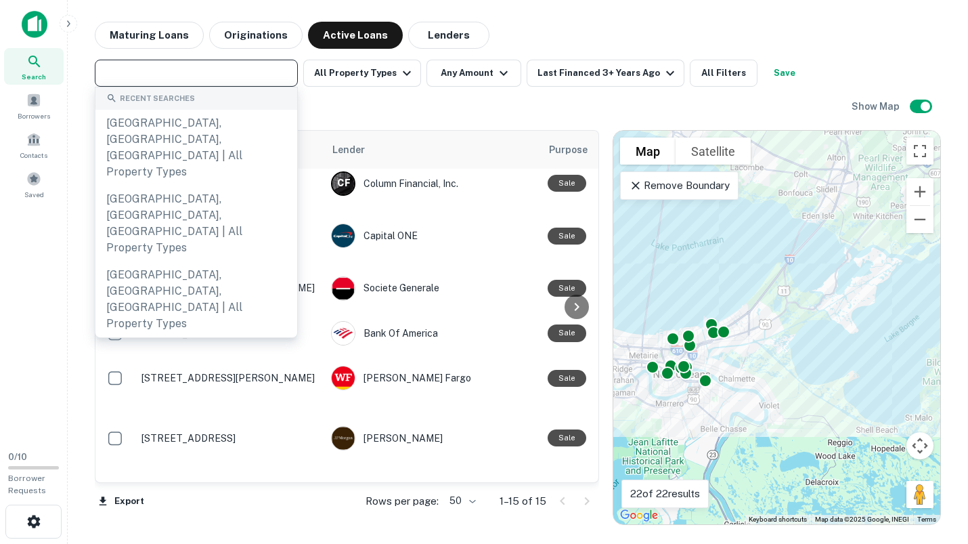
click at [584, 32] on div "Maturing Loans Originations Active Loans Lenders" at bounding box center [518, 35] width 846 height 27
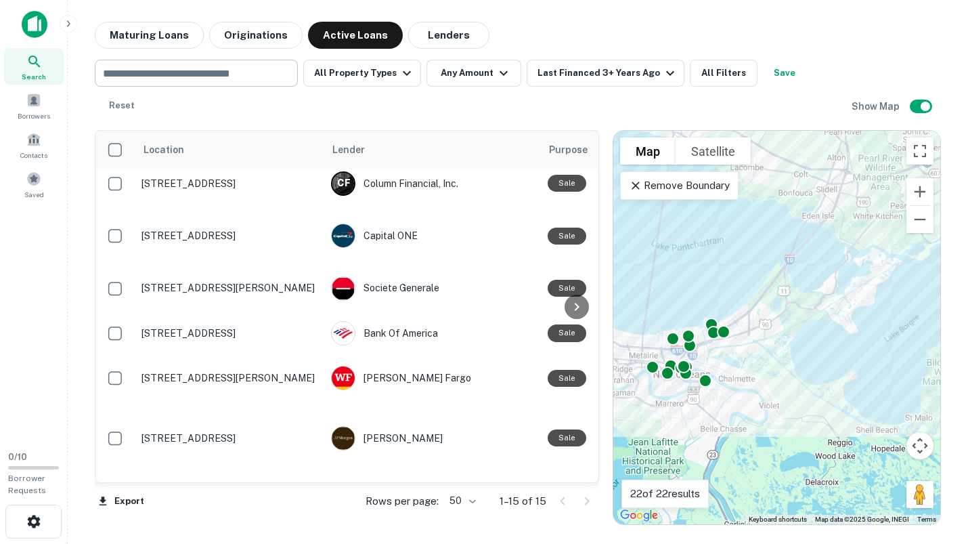
click at [208, 72] on input "text" at bounding box center [195, 73] width 193 height 19
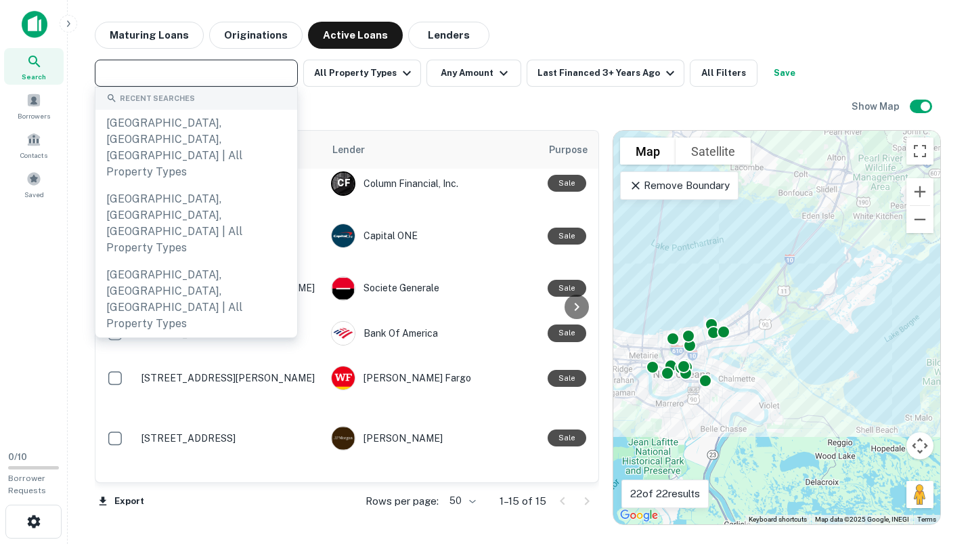
click at [154, 73] on input "text" at bounding box center [195, 73] width 193 height 19
paste input "**********"
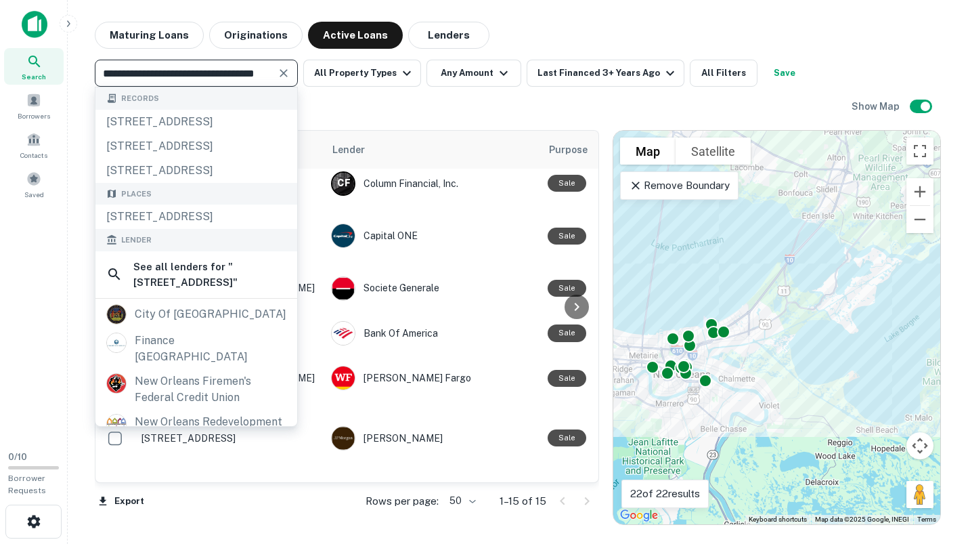
type input "**********"
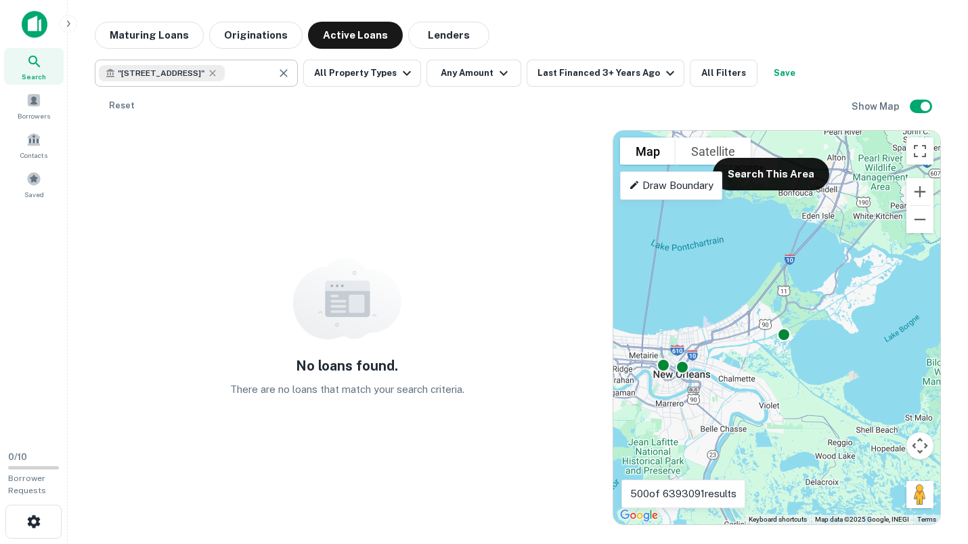
click at [281, 72] on icon "Clear" at bounding box center [284, 73] width 14 height 14
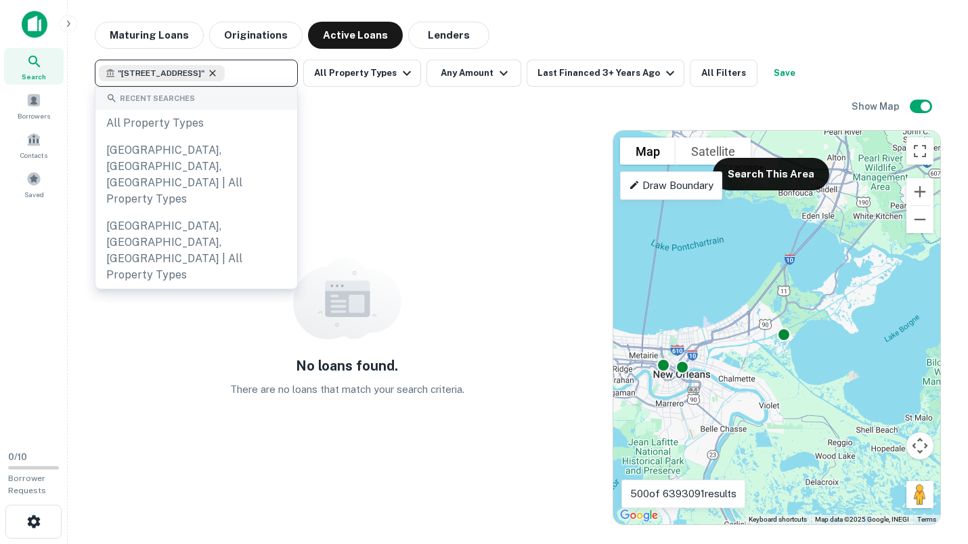
click at [218, 72] on icon at bounding box center [212, 73] width 11 height 11
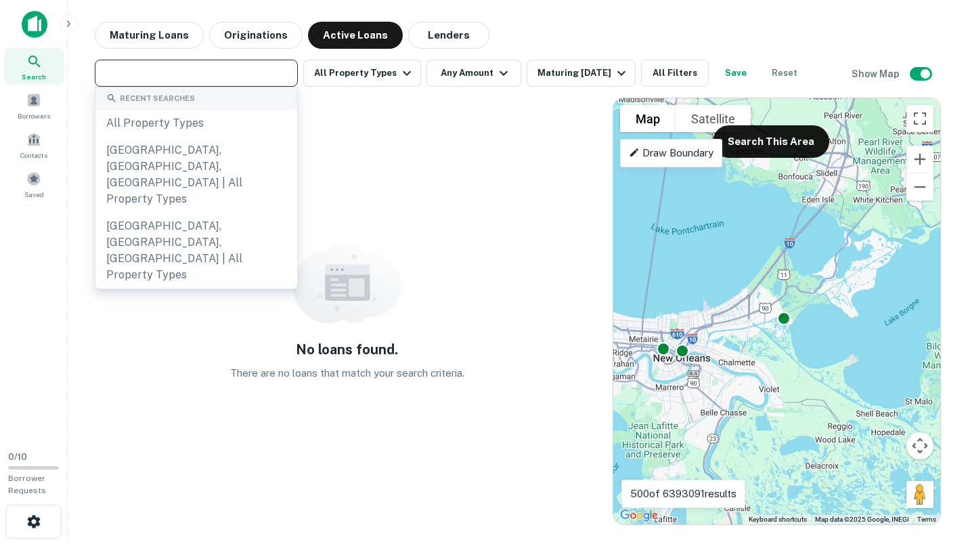
click at [183, 73] on input "text" at bounding box center [195, 73] width 193 height 19
paste input "**********"
type input "**********"
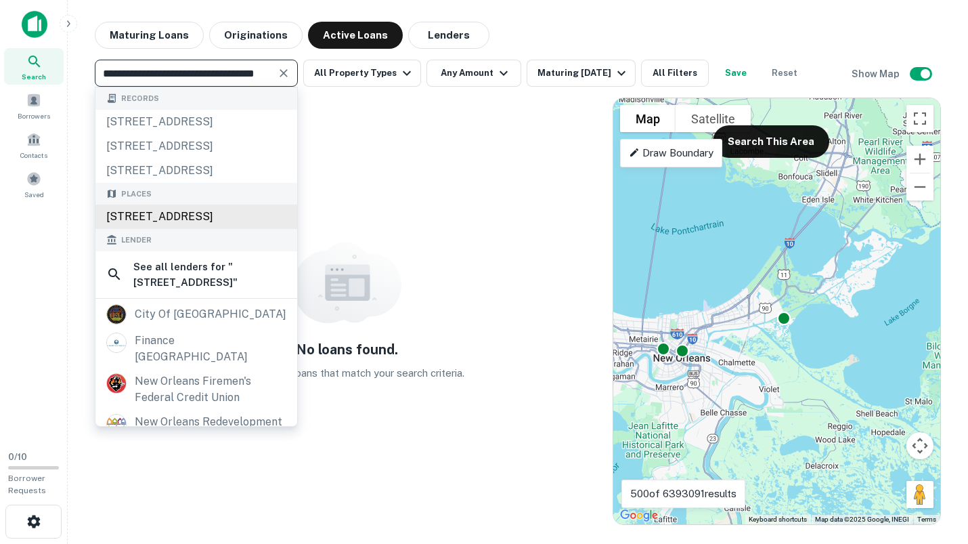
click at [160, 229] on div "550 Baronne St, New Orleans, LA 70113, USA" at bounding box center [196, 217] width 202 height 24
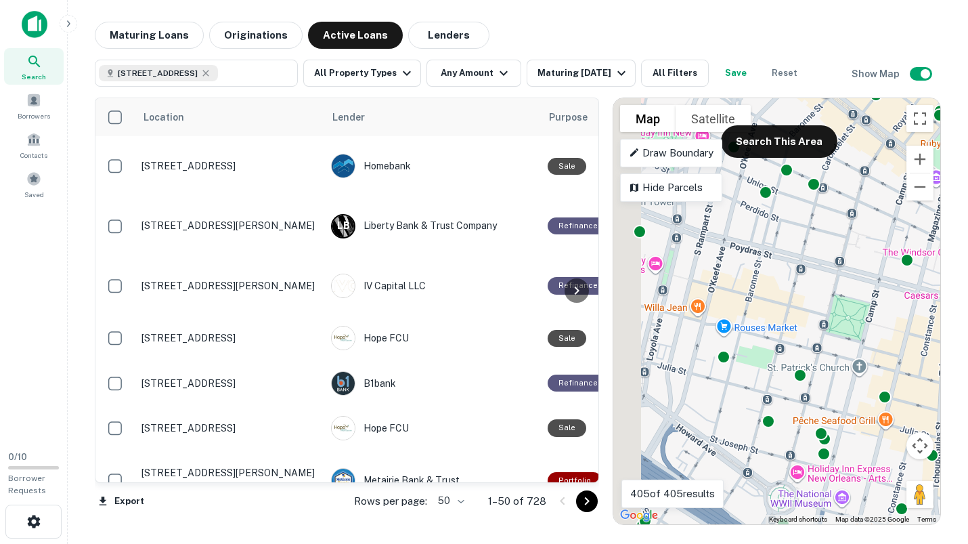
drag, startPoint x: 711, startPoint y: 270, endPoint x: 796, endPoint y: 311, distance: 94.8
click at [796, 311] on div "To activate drag with keyboard, press Alt + Enter. Once in keyboard drag state,…" at bounding box center [777, 311] width 327 height 426
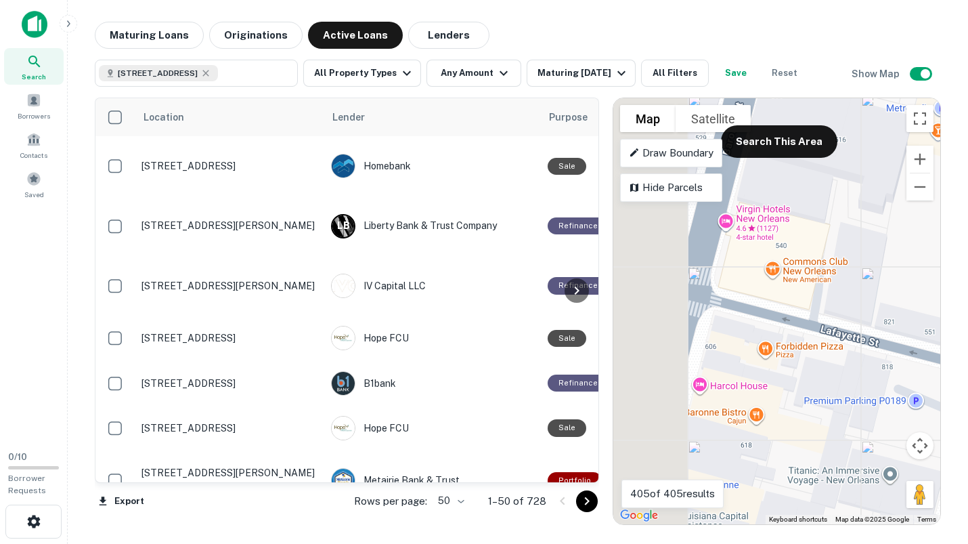
drag, startPoint x: 729, startPoint y: 260, endPoint x: 861, endPoint y: 280, distance: 134.2
click at [861, 280] on div "To activate drag with keyboard, press Alt + Enter. Once in keyboard drag state,…" at bounding box center [777, 311] width 327 height 426
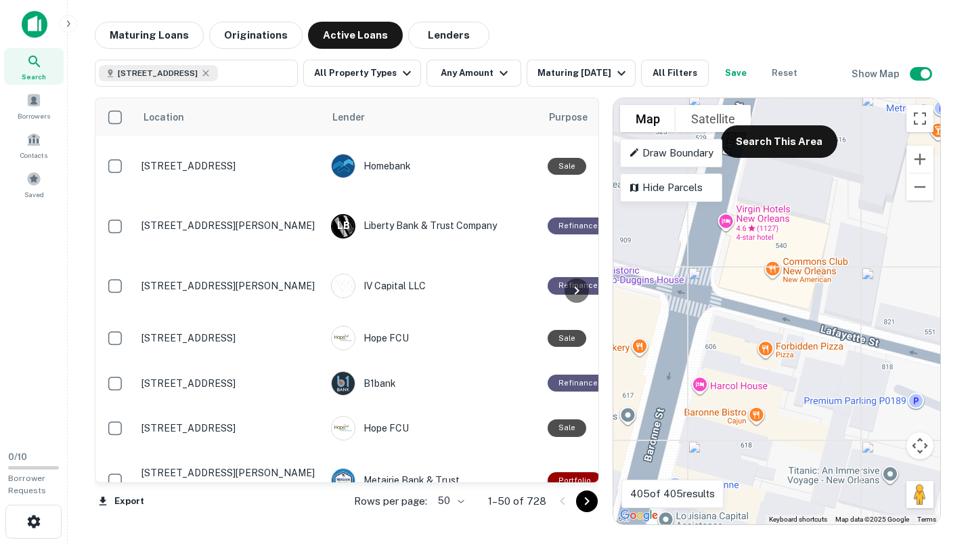
click at [733, 276] on div "To activate drag with keyboard, press Alt + Enter. Once in keyboard drag state,…" at bounding box center [777, 311] width 327 height 426
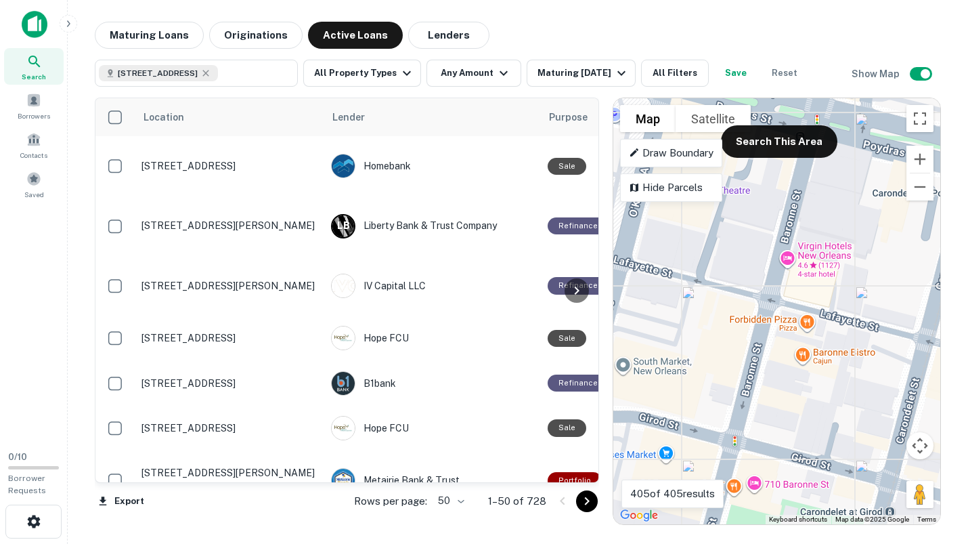
click at [811, 292] on gmp-advanced-marker at bounding box center [811, 292] width 0 height 0
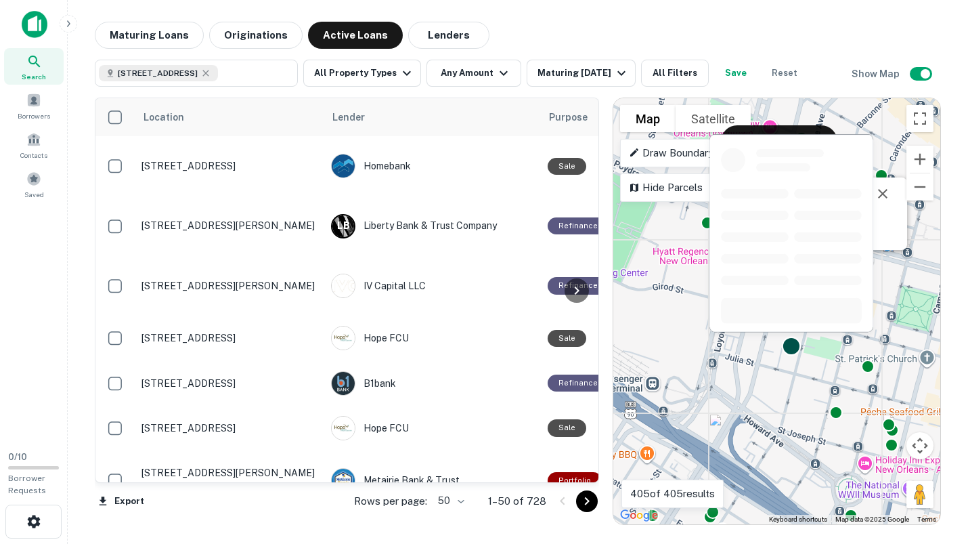
click at [795, 345] on div at bounding box center [791, 346] width 20 height 20
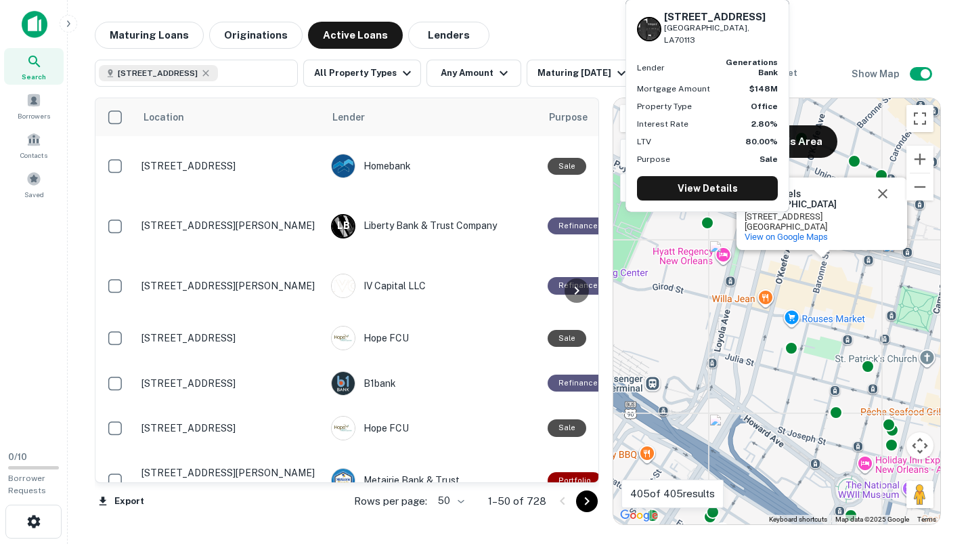
click at [711, 219] on div "1250 Poydras St New Orleans, LA70113 Lender generations bank Mortgage Amount $1…" at bounding box center [707, 109] width 167 height 223
click at [708, 186] on link "View Details" at bounding box center [707, 188] width 141 height 24
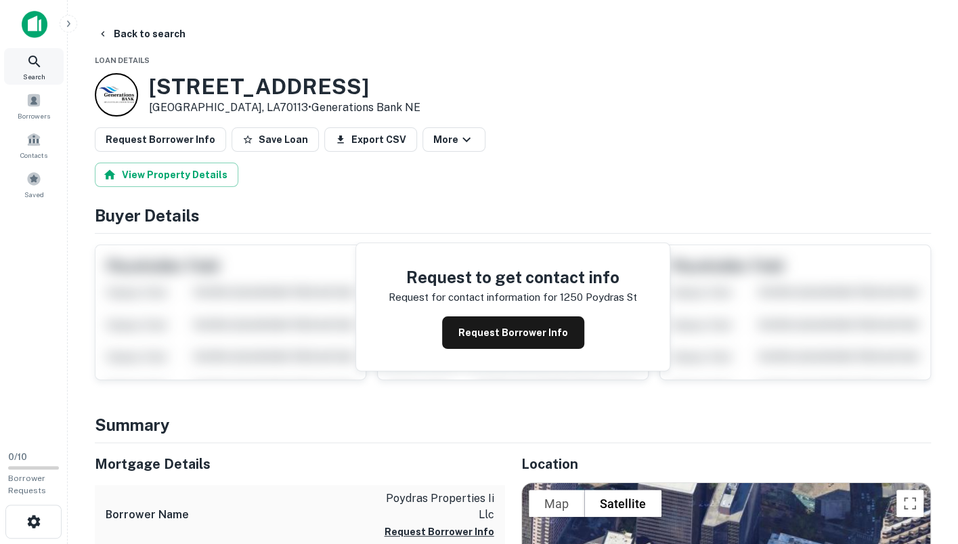
click at [35, 62] on icon at bounding box center [34, 62] width 12 height 12
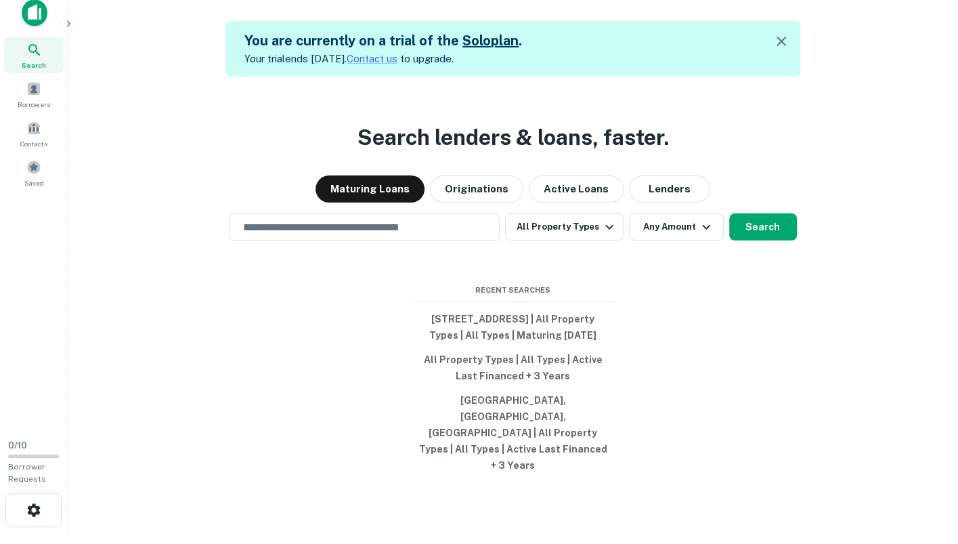
scroll to position [22, 0]
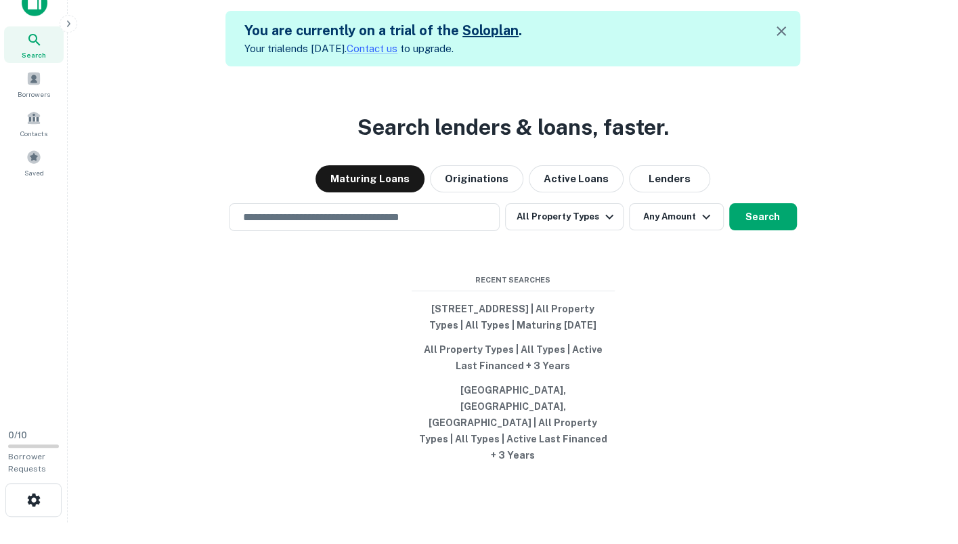
click at [328, 313] on div "Search lenders & loans, faster. Maturing Loans Originations Active Loans Lender…" at bounding box center [513, 338] width 869 height 544
click at [477, 192] on button "Originations" at bounding box center [476, 178] width 93 height 27
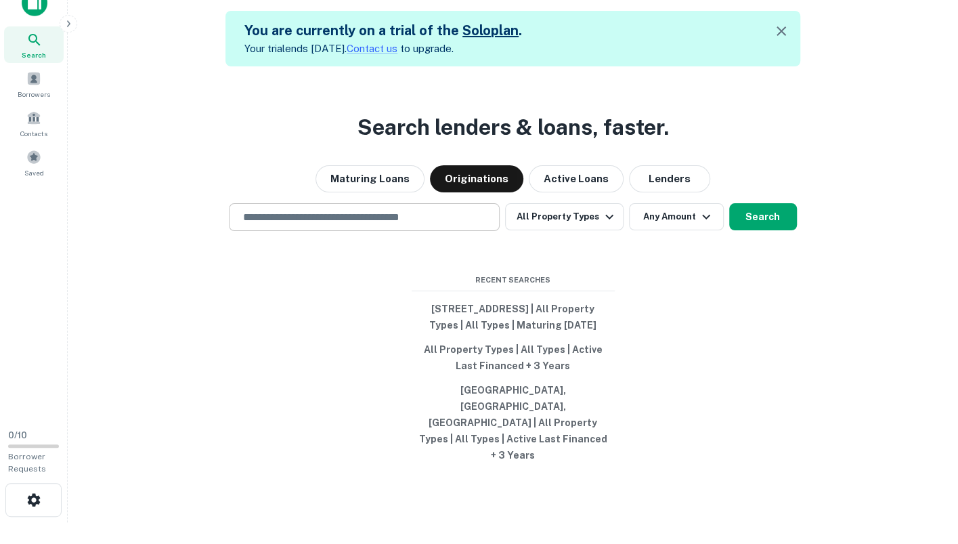
click at [418, 225] on input "text" at bounding box center [364, 217] width 259 height 16
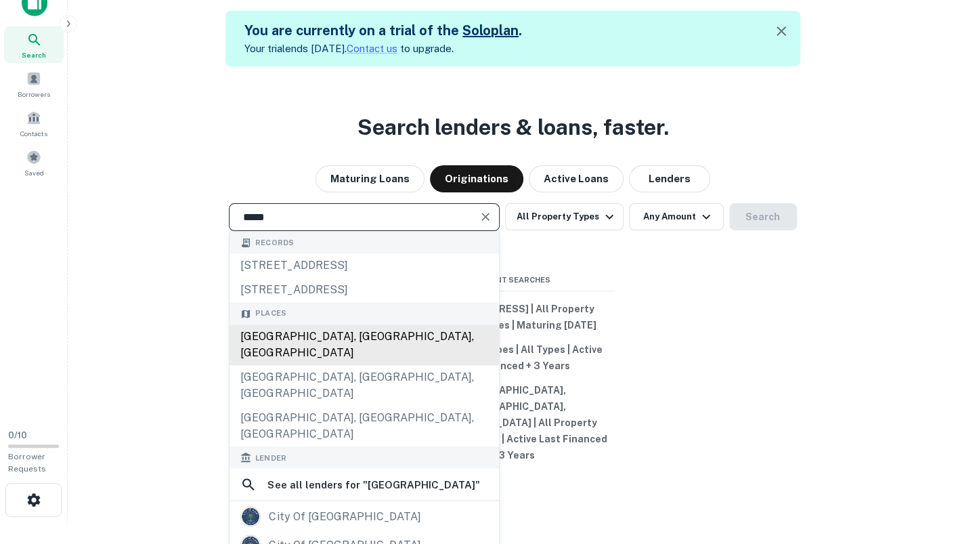
click at [321, 356] on div "Miami, FL, USA" at bounding box center [365, 344] width 270 height 41
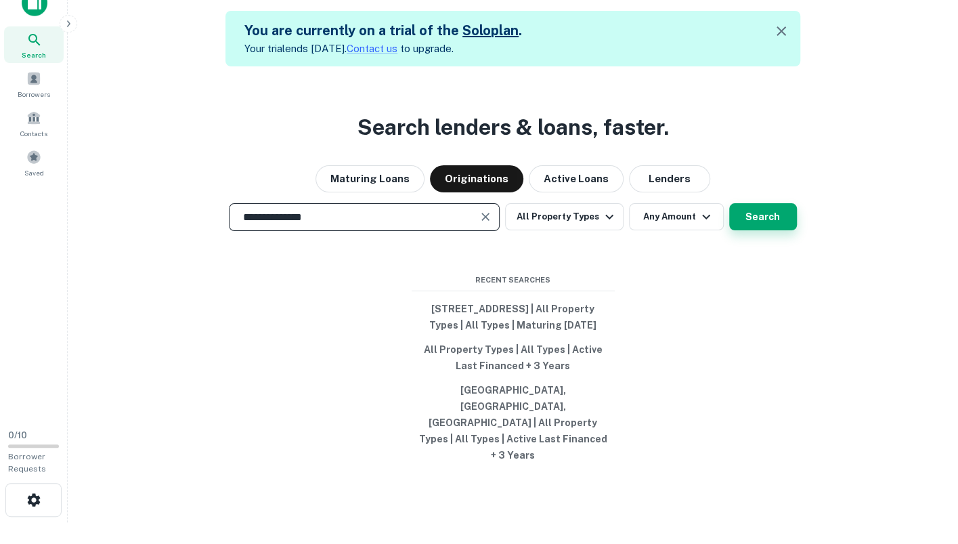
type input "**********"
click at [767, 230] on button "Search" at bounding box center [763, 216] width 68 height 27
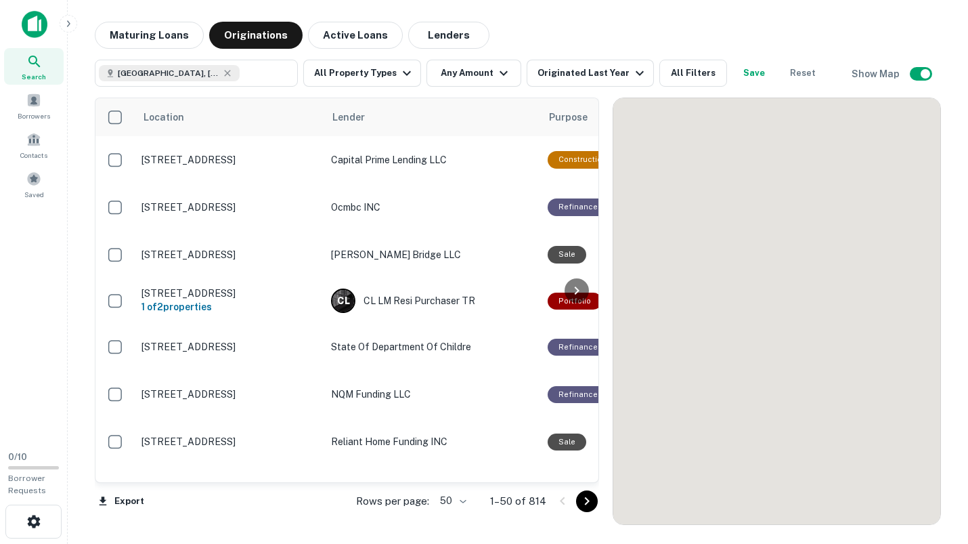
scroll to position [385, 0]
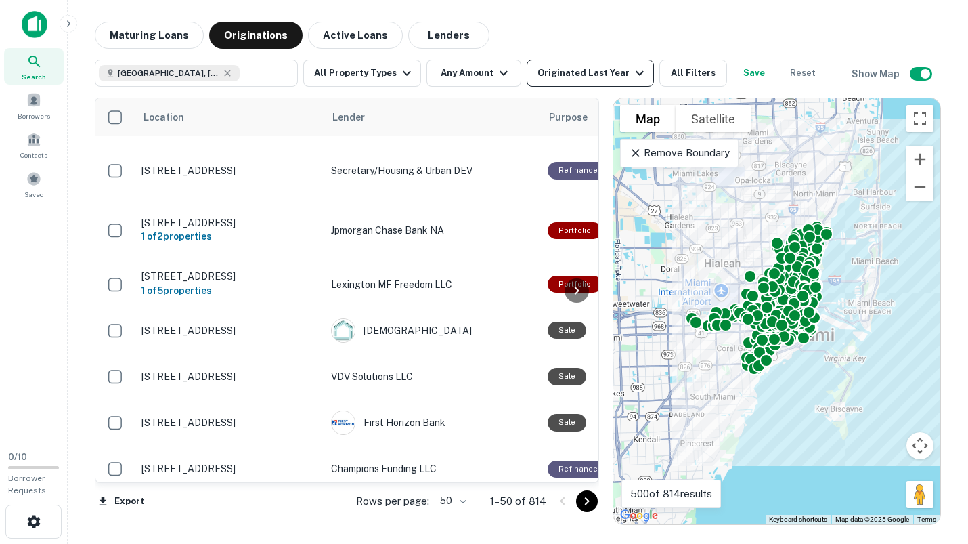
click at [632, 72] on icon "button" at bounding box center [640, 73] width 16 height 16
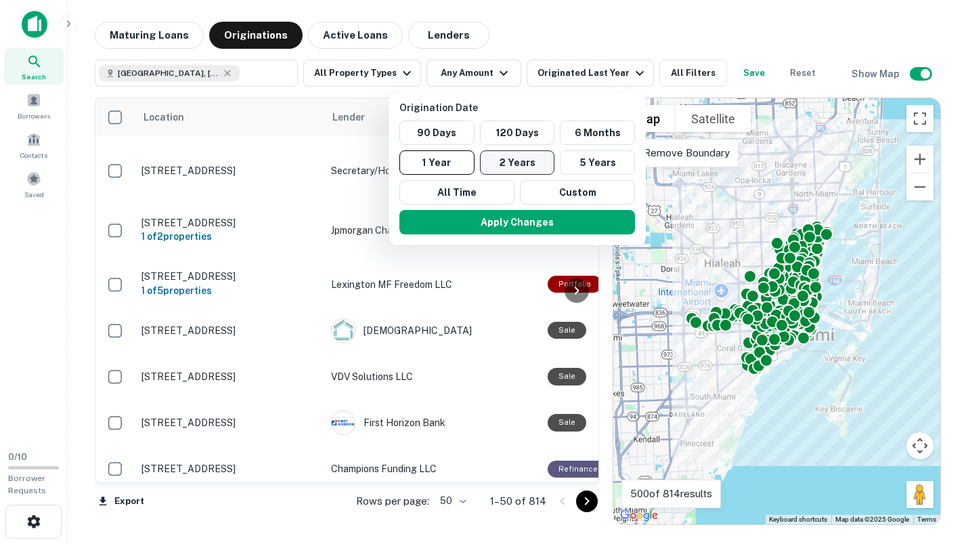
click at [525, 159] on button "2 Years" at bounding box center [517, 162] width 75 height 24
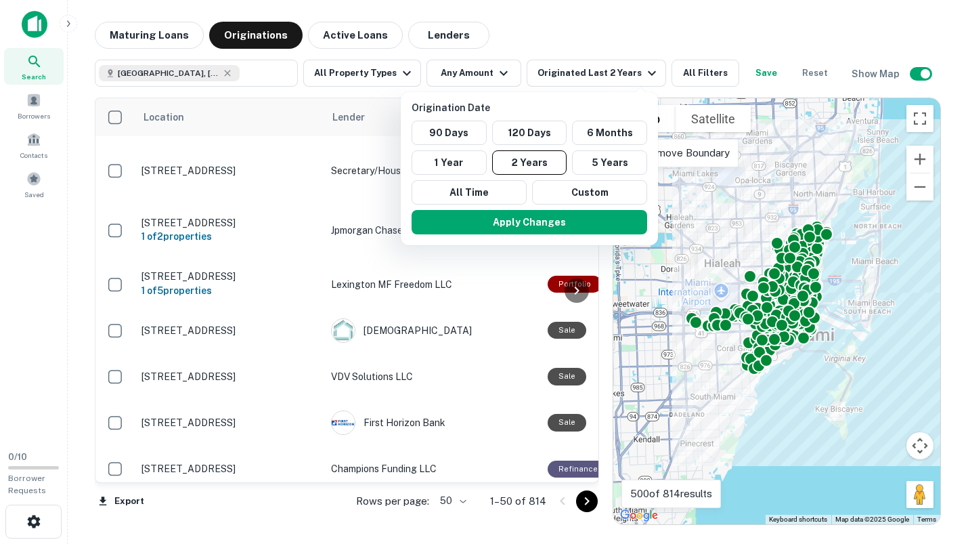
click at [501, 74] on div at bounding box center [484, 272] width 968 height 544
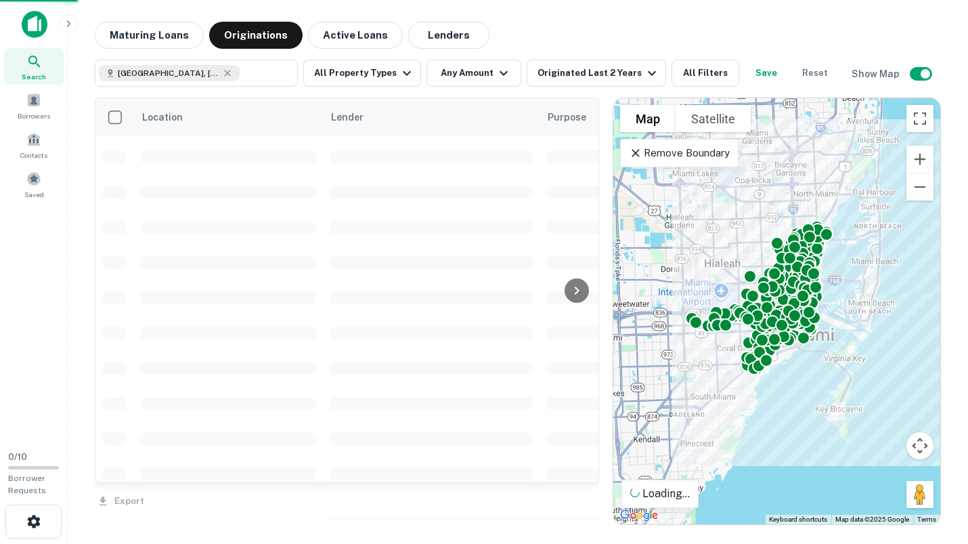
click at [498, 71] on div "Origination Date 90 Days 120 Days 6 Months 1 Year 2 Years 5 Years All Time Cust…" at bounding box center [484, 272] width 968 height 544
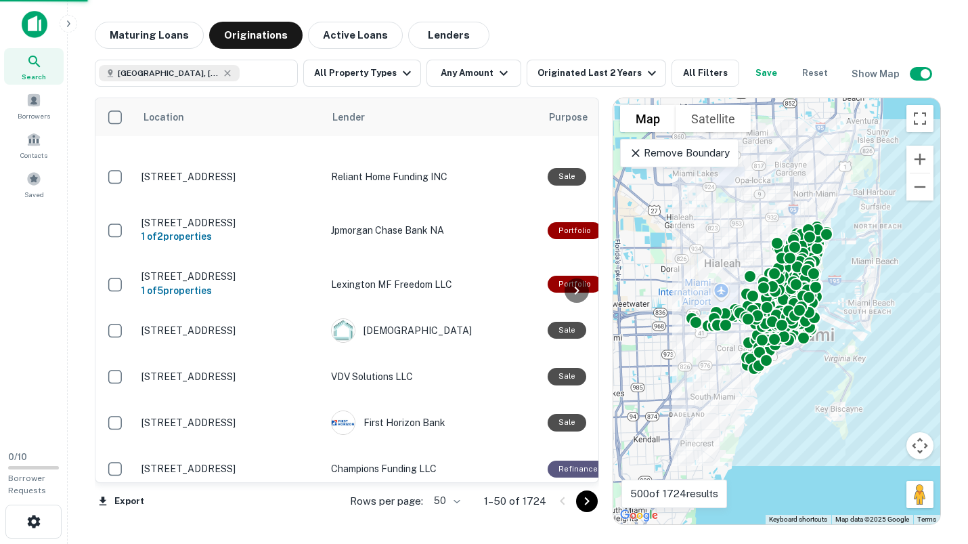
click at [498, 71] on icon "button" at bounding box center [504, 73] width 16 height 16
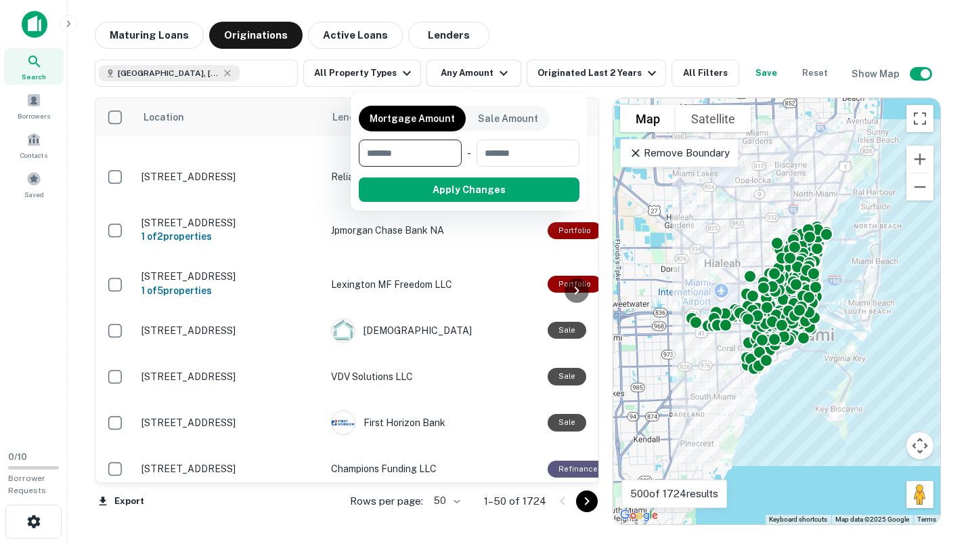
click at [416, 146] on input "number" at bounding box center [405, 152] width 93 height 27
type input "*********"
click at [490, 189] on button "Apply Changes" at bounding box center [494, 189] width 172 height 24
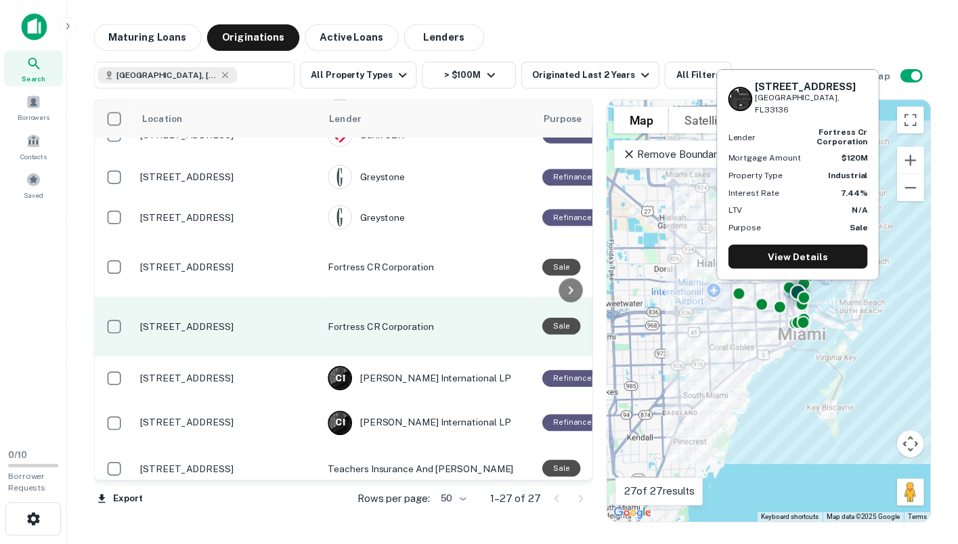
scroll to position [945, 0]
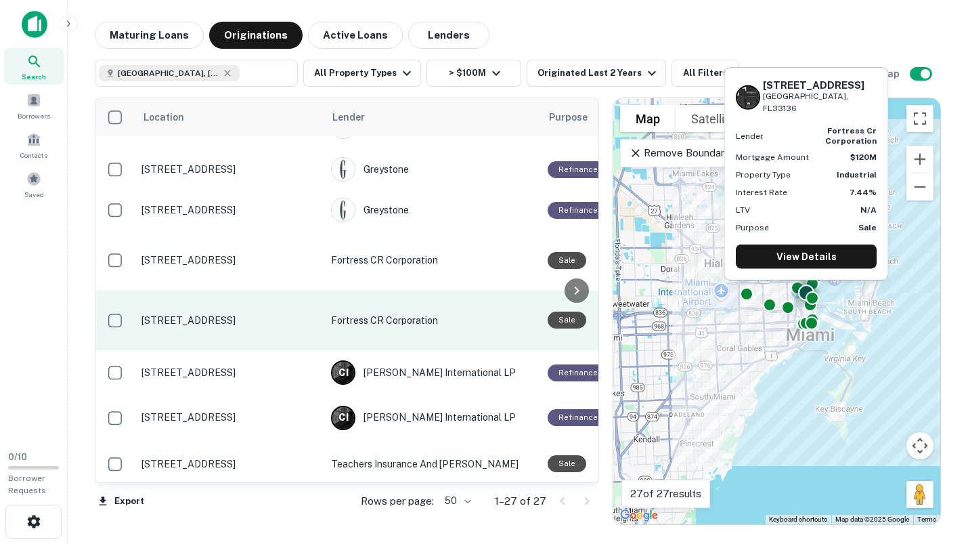
click at [379, 313] on p "Fortress CR Corporation" at bounding box center [432, 320] width 203 height 15
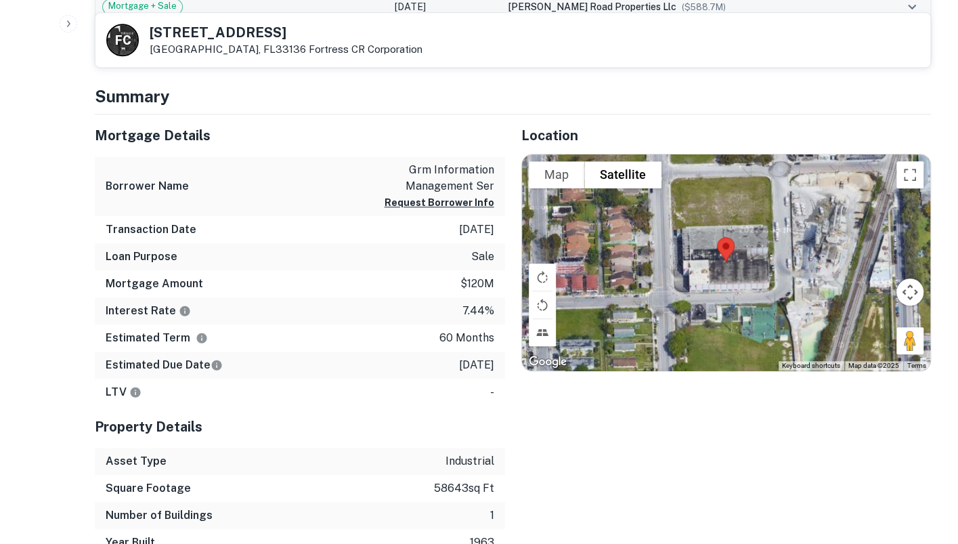
scroll to position [542, 0]
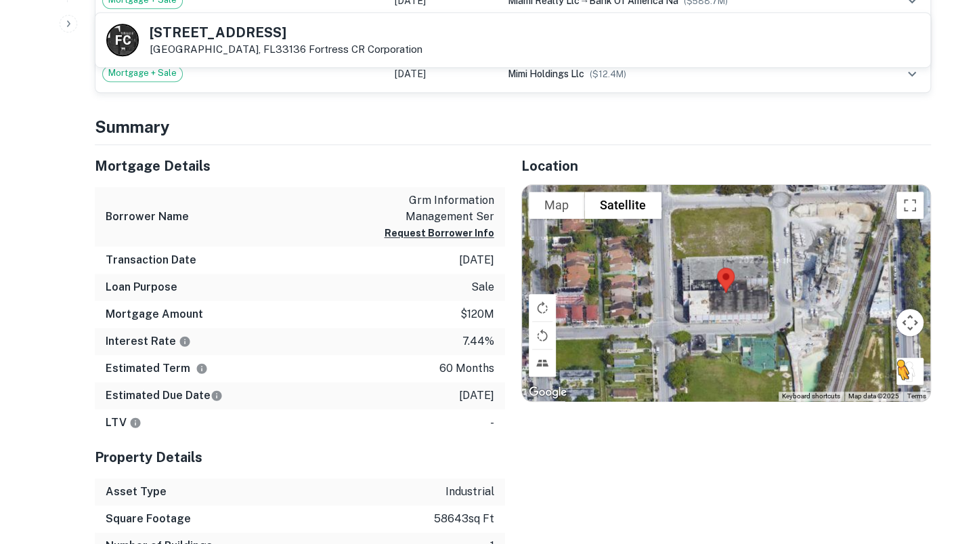
click at [906, 370] on button "Drag Pegman onto the map to open Street View" at bounding box center [910, 371] width 27 height 27
click at [909, 362] on button "Drag Pegman onto the map to open Street View" at bounding box center [910, 371] width 27 height 27
click at [718, 325] on div at bounding box center [726, 293] width 409 height 216
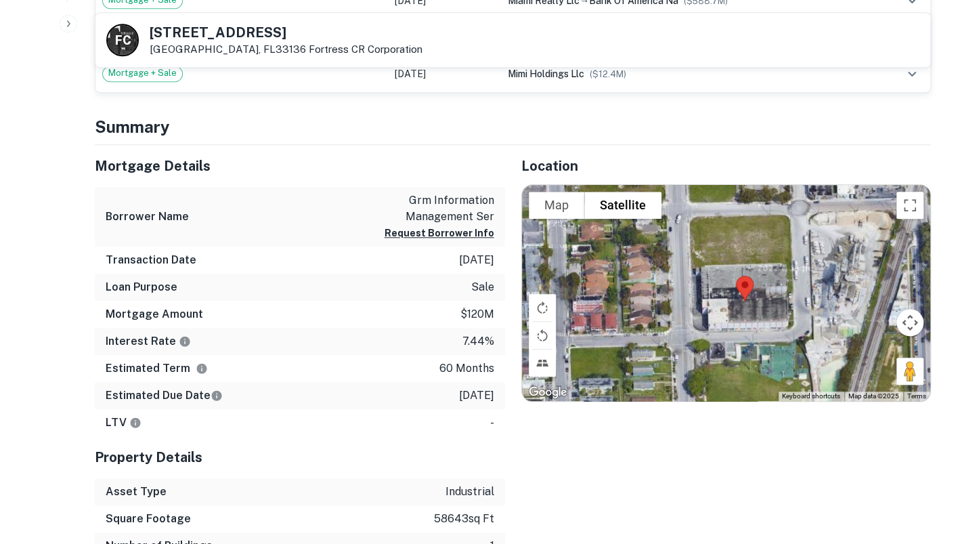
drag, startPoint x: 731, startPoint y: 314, endPoint x: 750, endPoint y: 328, distance: 23.2
click at [750, 328] on div at bounding box center [726, 293] width 409 height 216
click at [911, 366] on button "Drag Pegman onto the map to open Street View" at bounding box center [910, 371] width 27 height 27
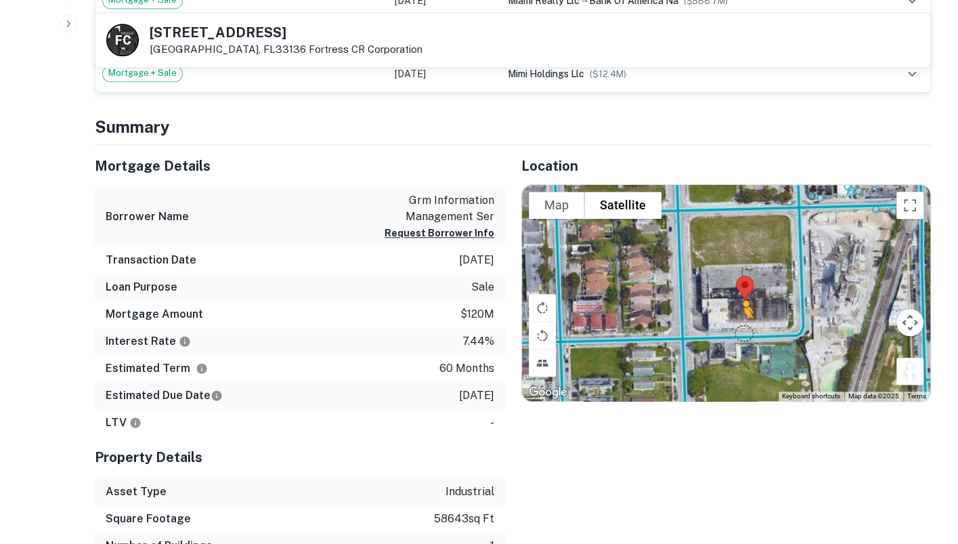
drag, startPoint x: 911, startPoint y: 366, endPoint x: 744, endPoint y: 330, distance: 171.7
click at [744, 330] on div "To activate drag with keyboard, press Alt + Enter. Once in keyboard drag state,…" at bounding box center [726, 293] width 409 height 216
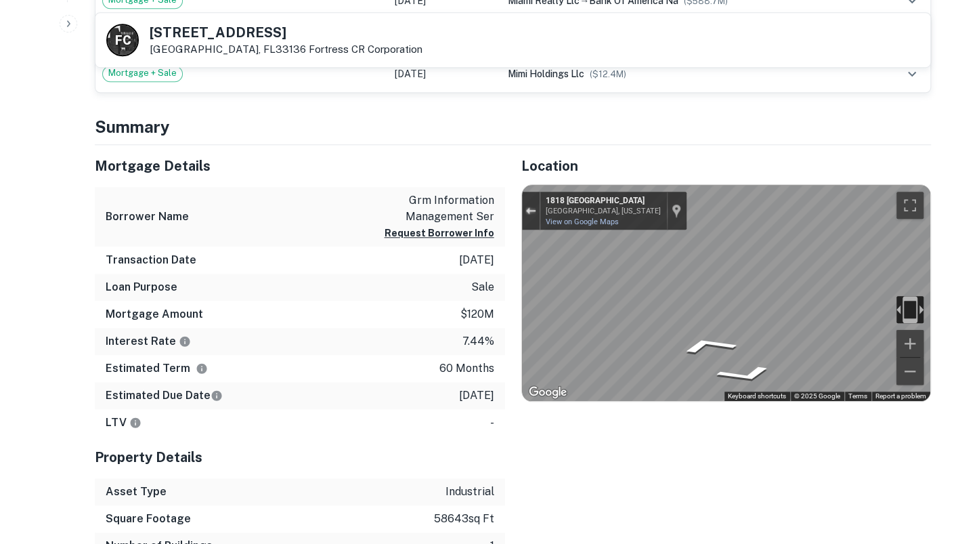
click at [528, 207] on div "Exit the Street View" at bounding box center [530, 211] width 10 height 8
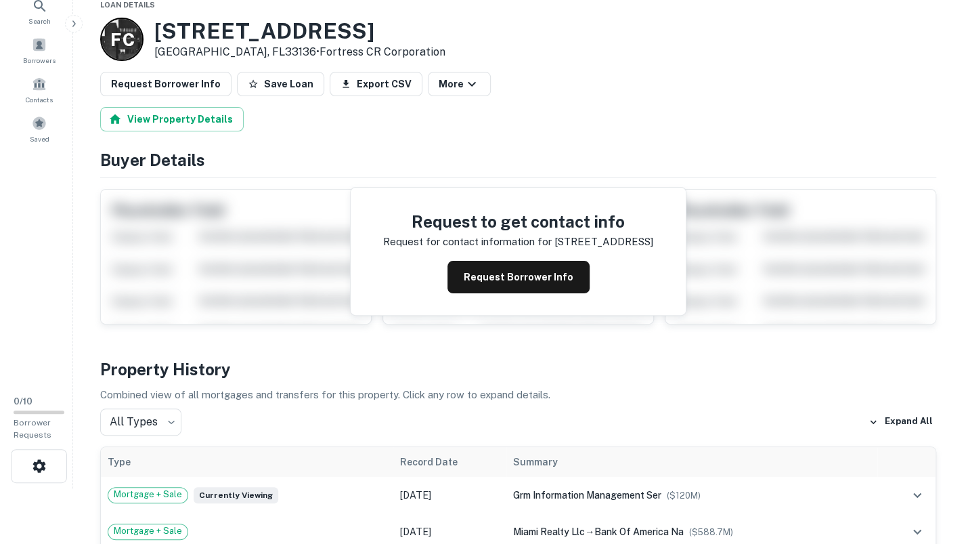
scroll to position [0, 0]
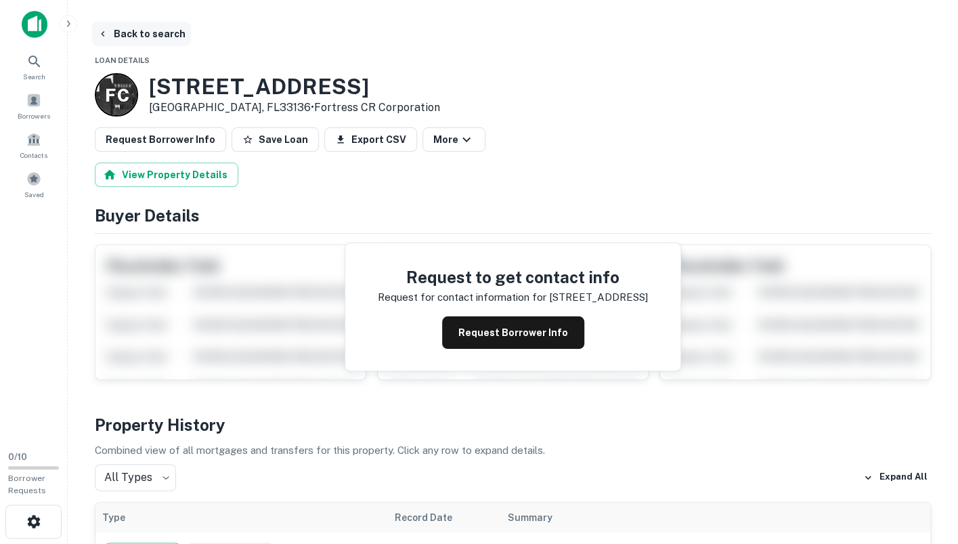
click at [101, 32] on icon "button" at bounding box center [103, 33] width 11 height 11
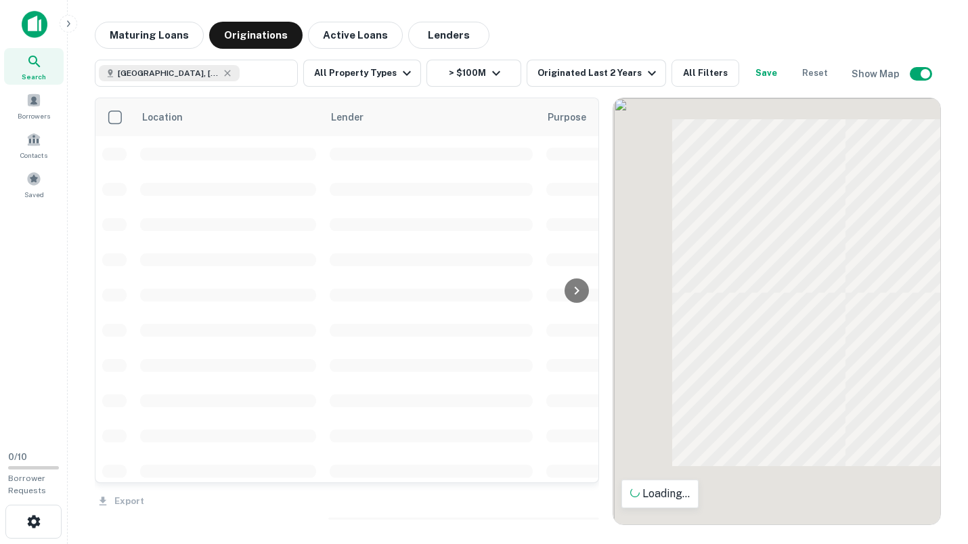
scroll to position [945, 0]
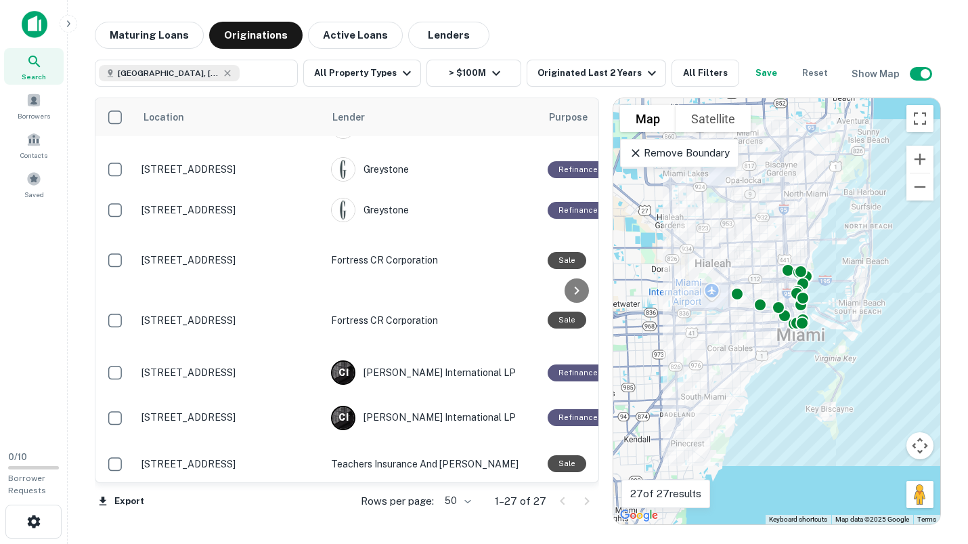
drag, startPoint x: 913, startPoint y: 282, endPoint x: 902, endPoint y: 284, distance: 10.9
click at [902, 284] on div "To activate drag with keyboard, press Alt + Enter. Once in keyboard drag state,…" at bounding box center [777, 311] width 327 height 426
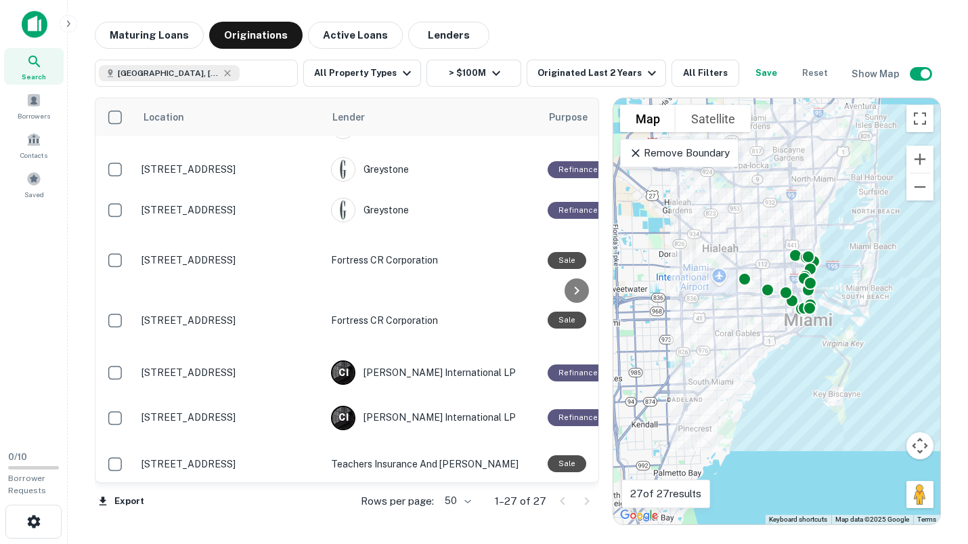
drag, startPoint x: 903, startPoint y: 279, endPoint x: 911, endPoint y: 263, distance: 17.9
click at [911, 263] on div "To activate drag with keyboard, press Alt + Enter. Once in keyboard drag state,…" at bounding box center [777, 311] width 327 height 426
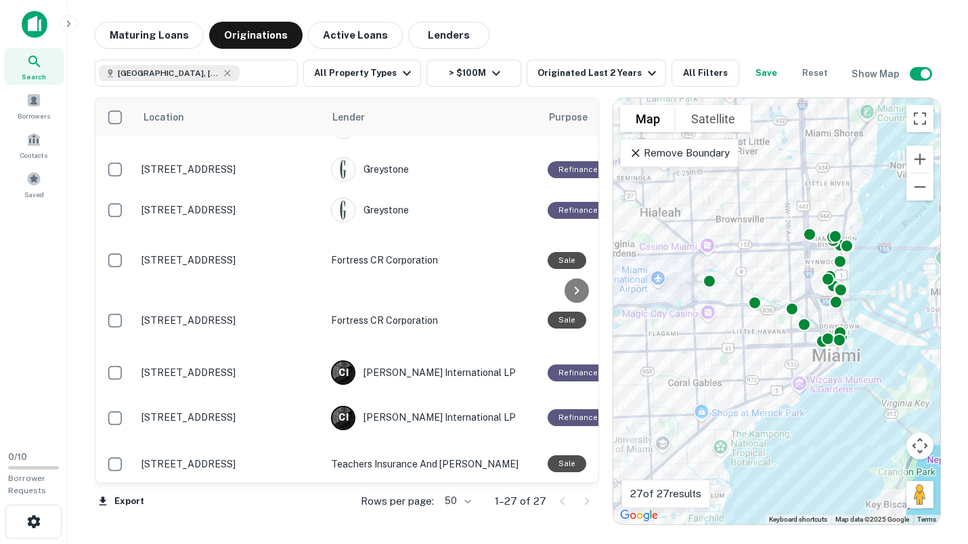
drag, startPoint x: 801, startPoint y: 234, endPoint x: 920, endPoint y: 221, distance: 119.1
click at [920, 221] on div "To activate drag with keyboard, press Alt + Enter. Once in keyboard drag state,…" at bounding box center [777, 311] width 327 height 426
click at [351, 33] on button "Active Loans" at bounding box center [355, 35] width 95 height 27
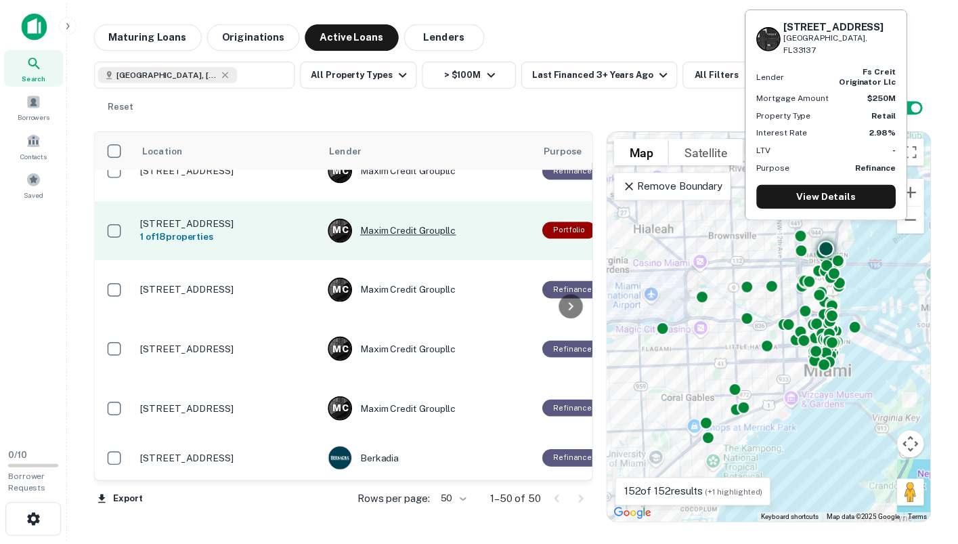
scroll to position [674, 0]
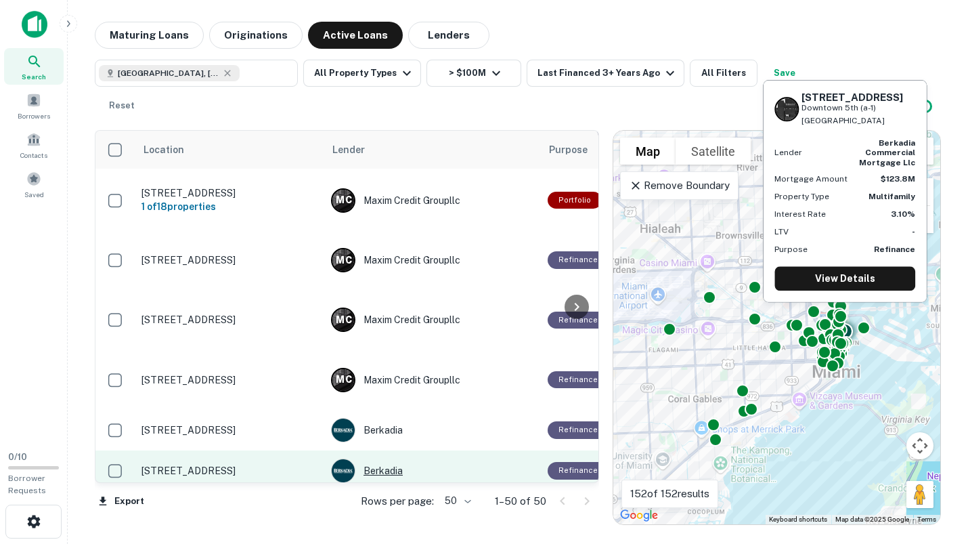
click at [378, 458] on div "Berkadia" at bounding box center [432, 470] width 203 height 24
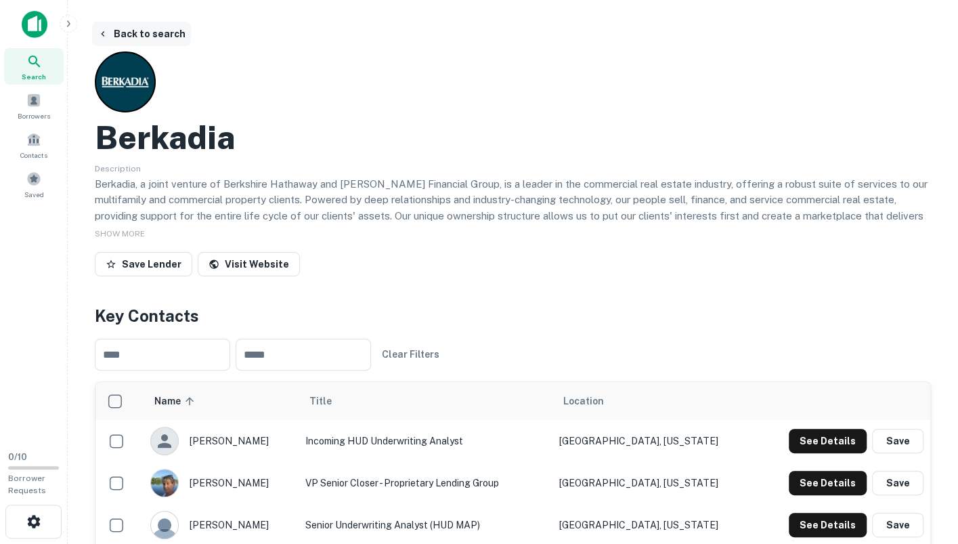
click at [107, 33] on icon "button" at bounding box center [103, 33] width 11 height 11
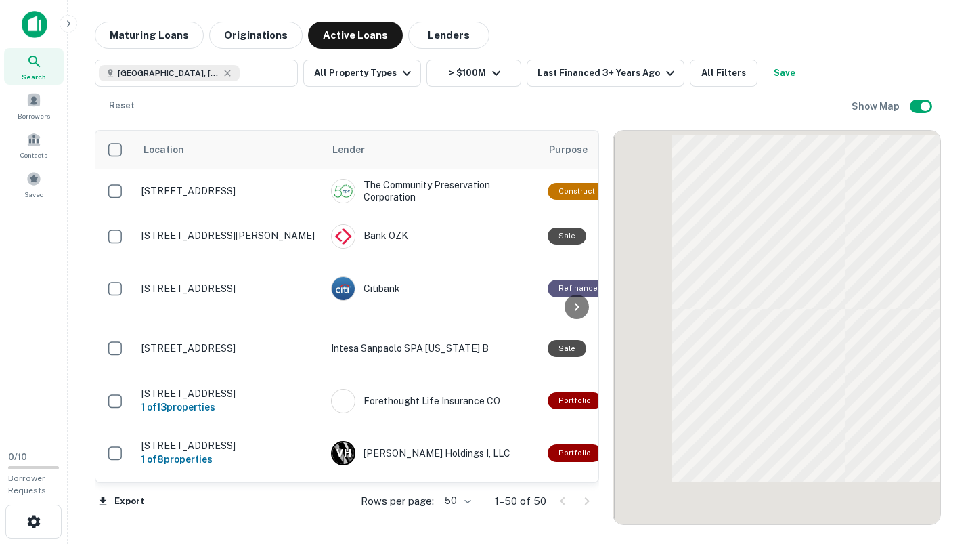
scroll to position [674, 0]
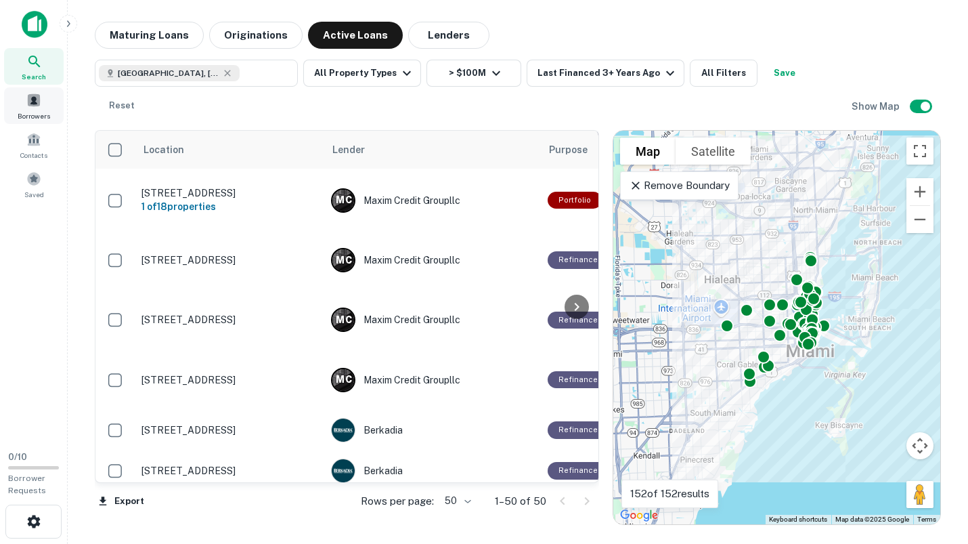
click at [33, 104] on span at bounding box center [33, 100] width 15 height 15
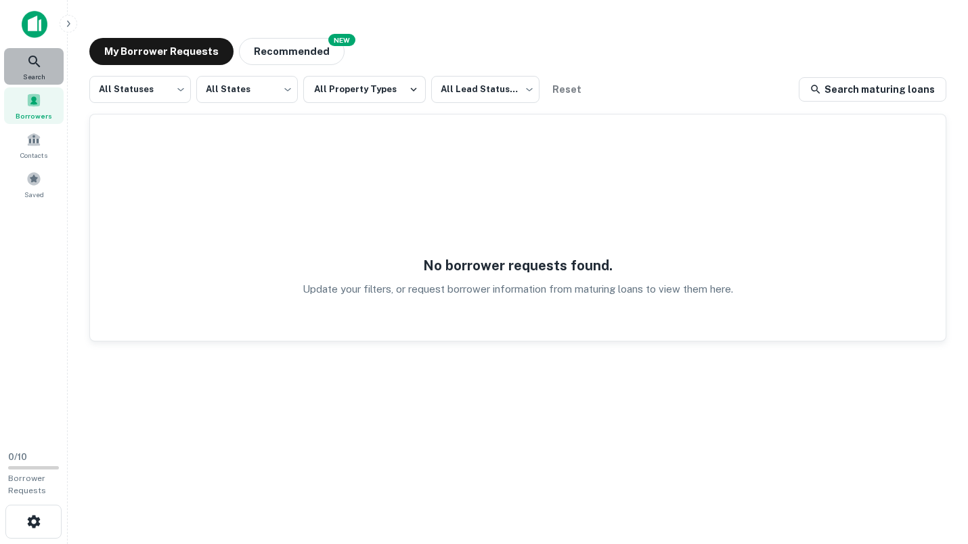
click at [33, 67] on icon at bounding box center [34, 61] width 16 height 16
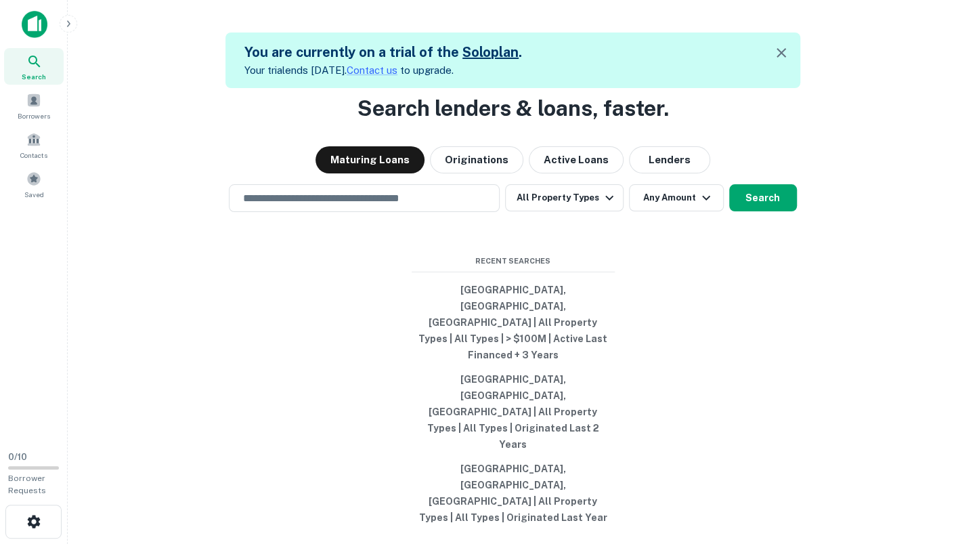
click at [34, 23] on img at bounding box center [35, 24] width 26 height 27
